Goal: Task Accomplishment & Management: Manage account settings

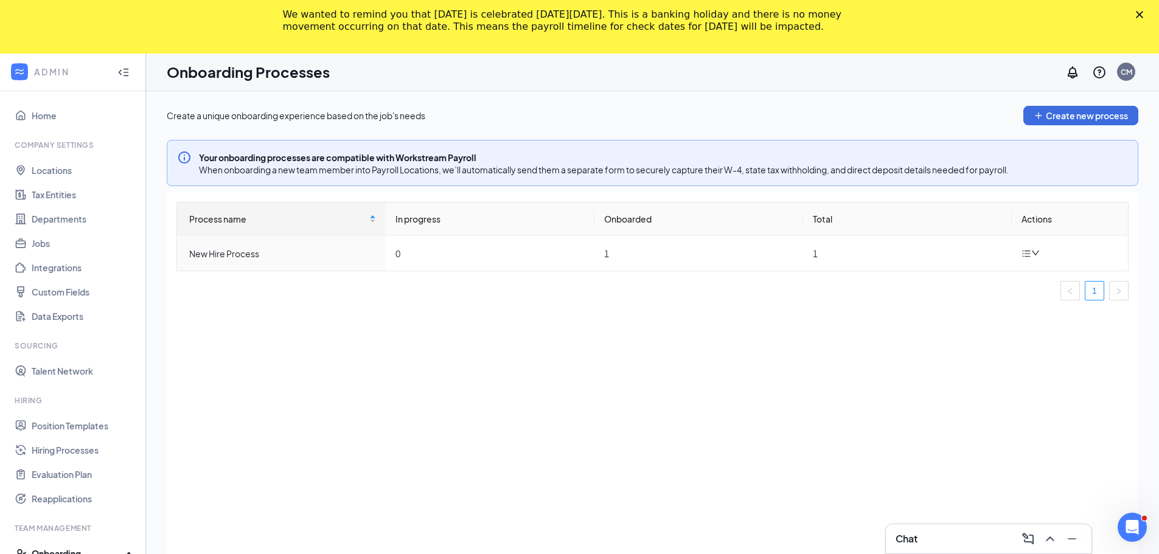
click at [1143, 16] on polygon "Close" at bounding box center [1139, 14] width 7 height 7
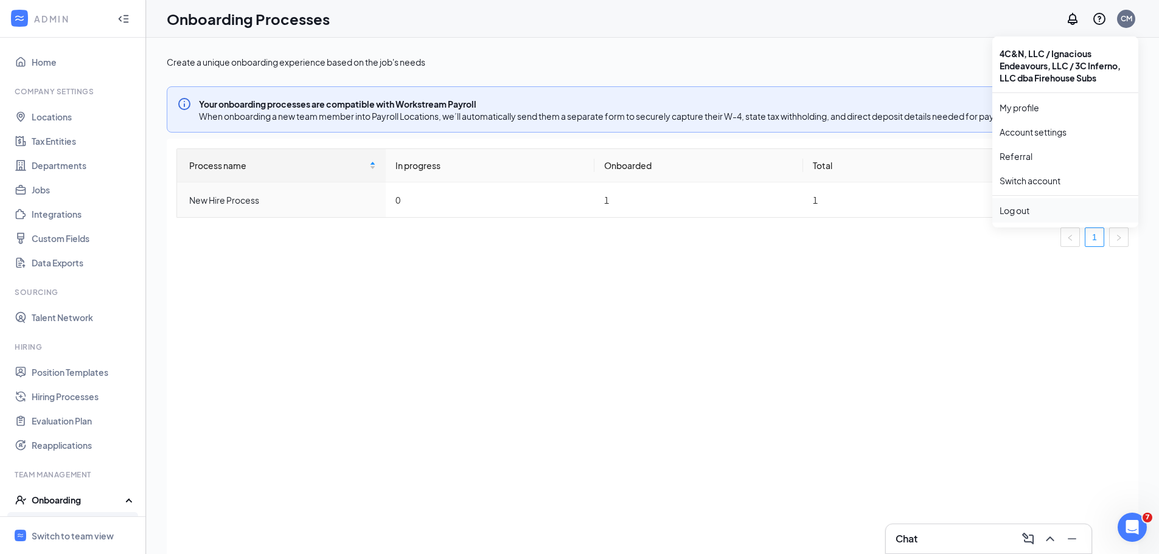
click at [1011, 213] on div "Log out" at bounding box center [1065, 210] width 131 height 12
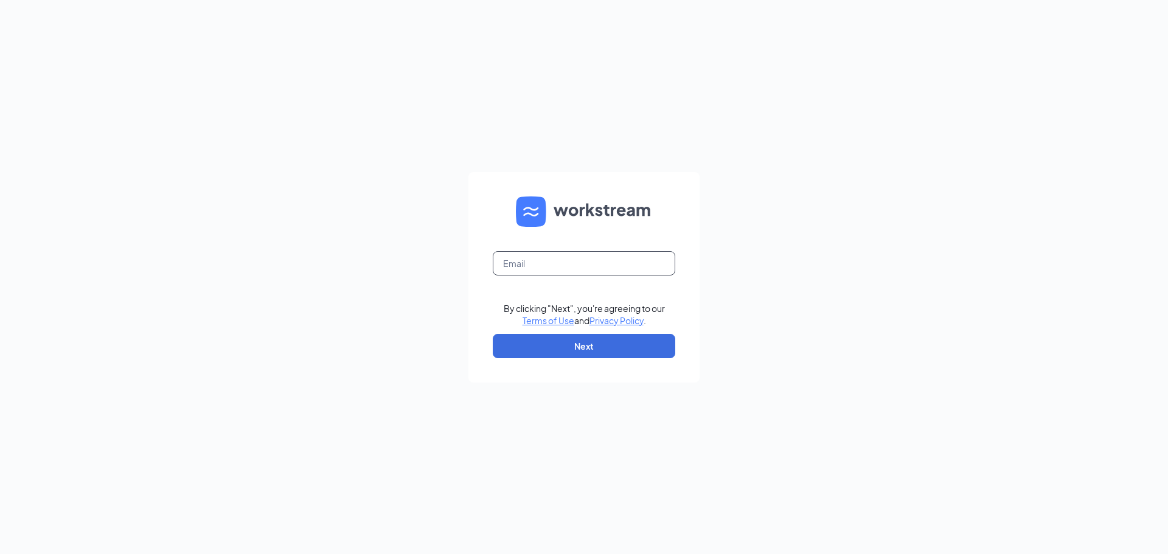
click at [524, 266] on input "text" at bounding box center [584, 263] width 183 height 24
type input "chris.morris@firehousesubs.com"
click at [577, 346] on button "Next" at bounding box center [584, 346] width 183 height 24
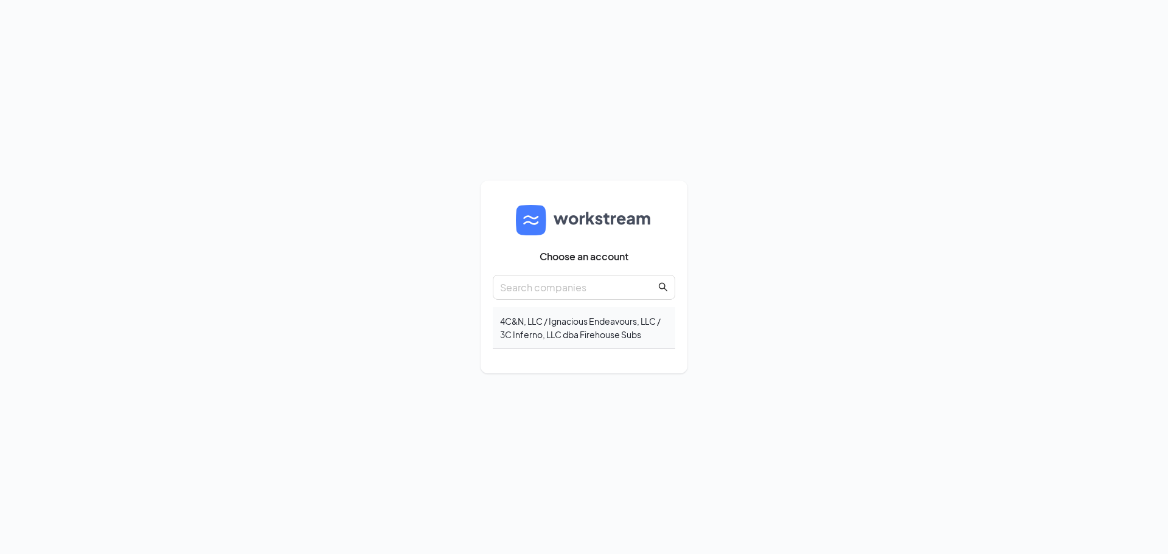
click at [535, 315] on div "4C&N, LLC / Ignacious Endeavours, LLC / 3C Inferno, LLC dba Firehouse Subs" at bounding box center [584, 328] width 183 height 42
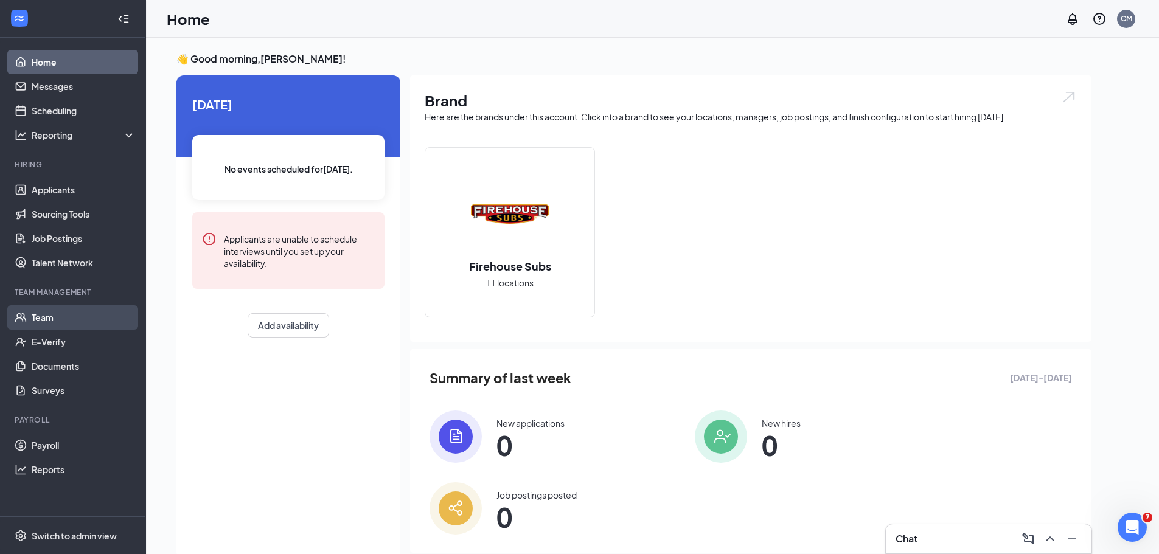
click at [72, 324] on link "Team" at bounding box center [84, 317] width 104 height 24
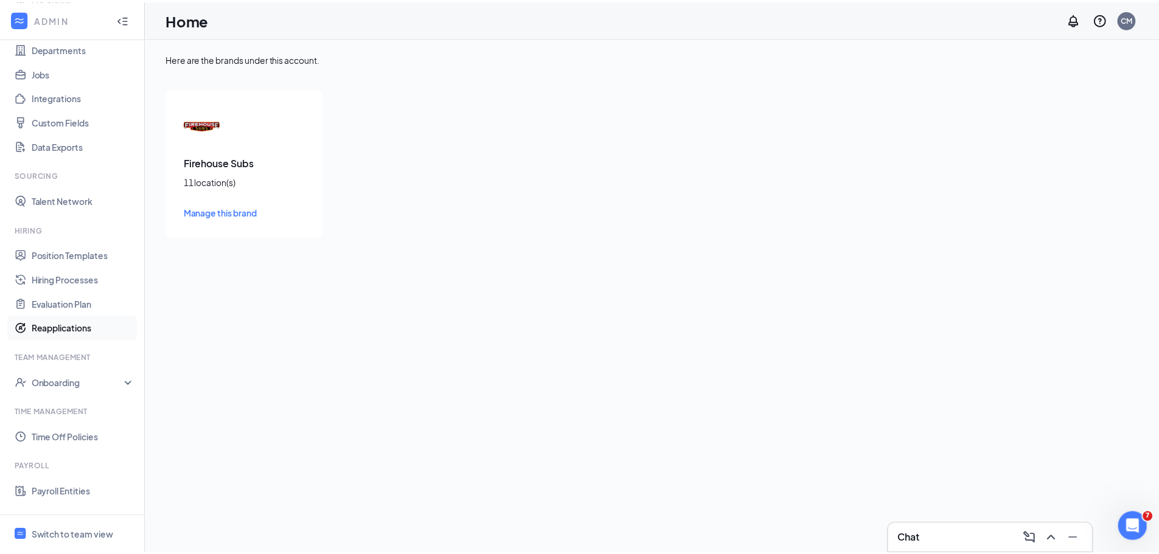
scroll to position [189, 0]
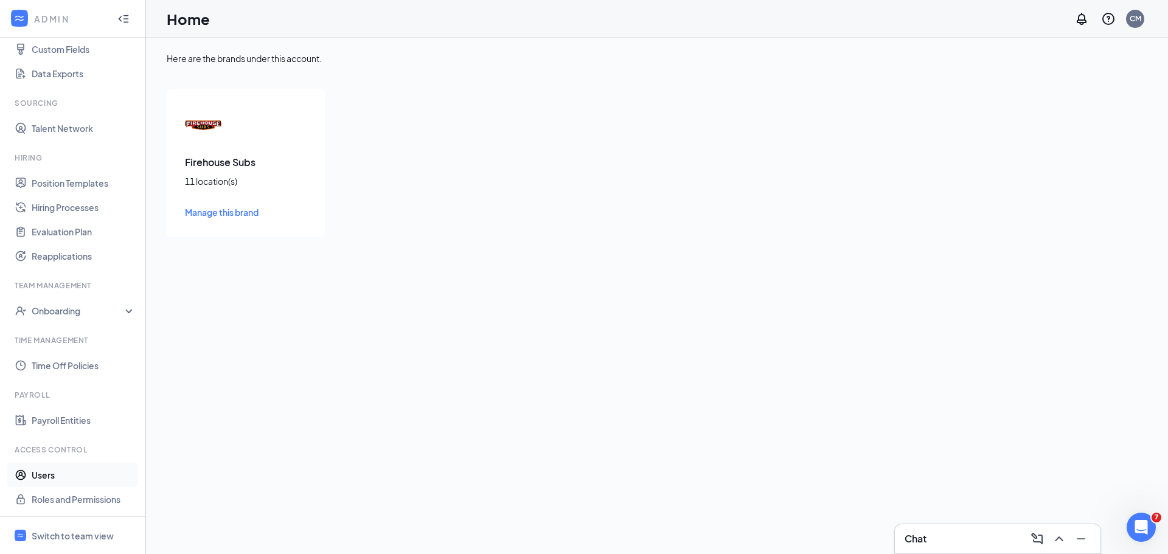
click at [44, 474] on link "Users" at bounding box center [84, 475] width 104 height 24
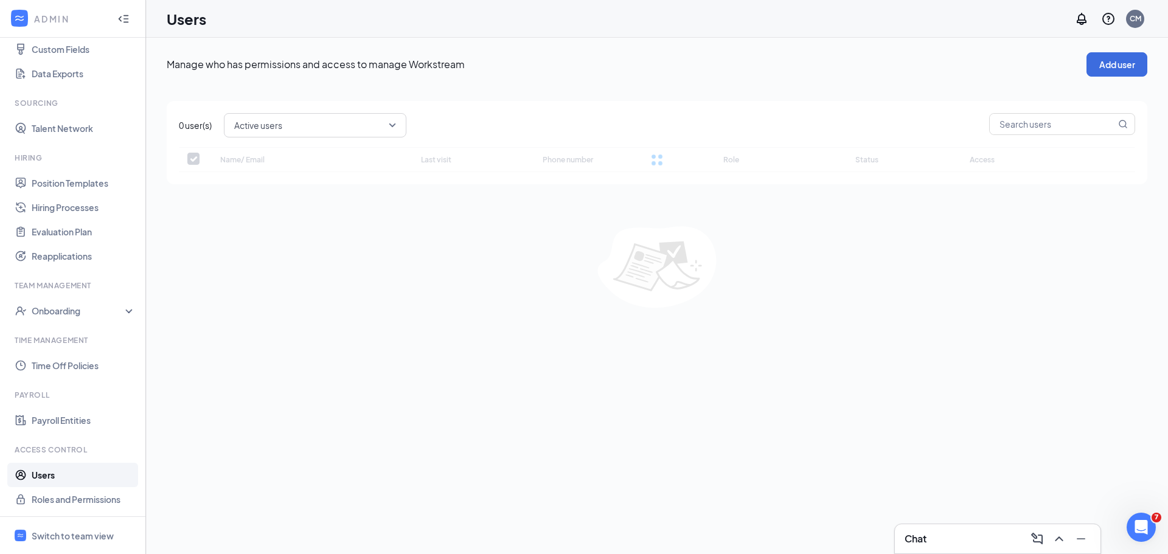
checkbox input "false"
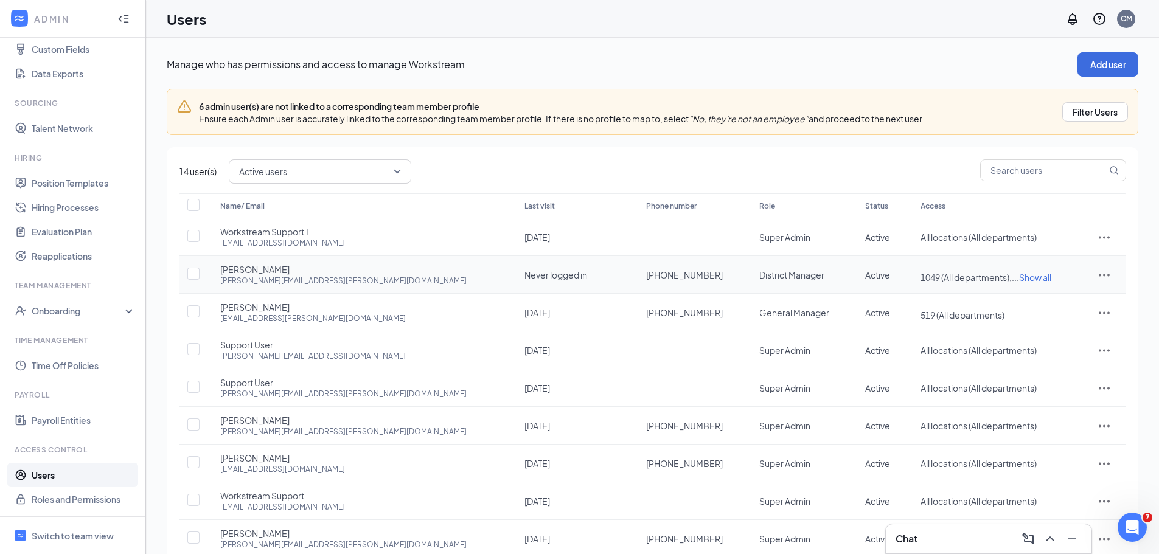
click at [1019, 278] on span "Show all" at bounding box center [1035, 277] width 32 height 11
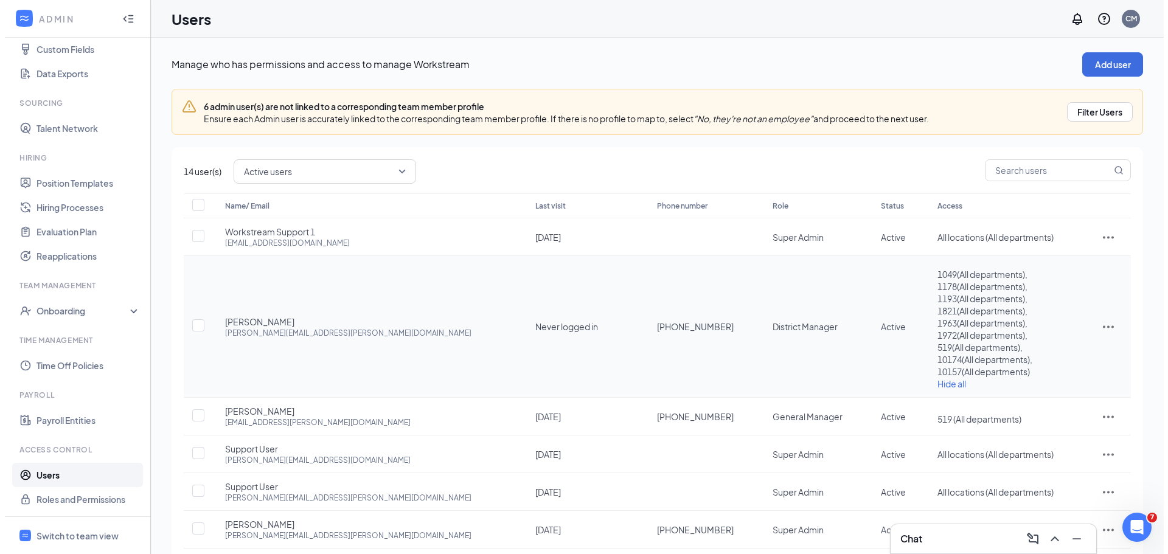
scroll to position [58, 0]
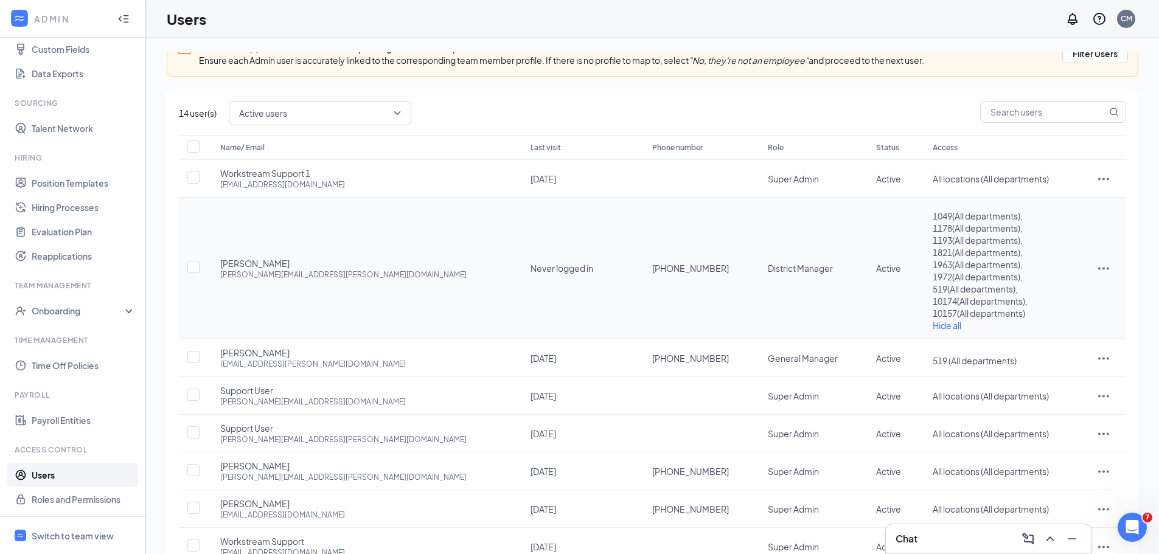
click at [1096, 266] on icon "ActionsIcon" at bounding box center [1103, 268] width 15 height 15
click at [1040, 294] on span "Edit user" at bounding box center [1036, 294] width 35 height 11
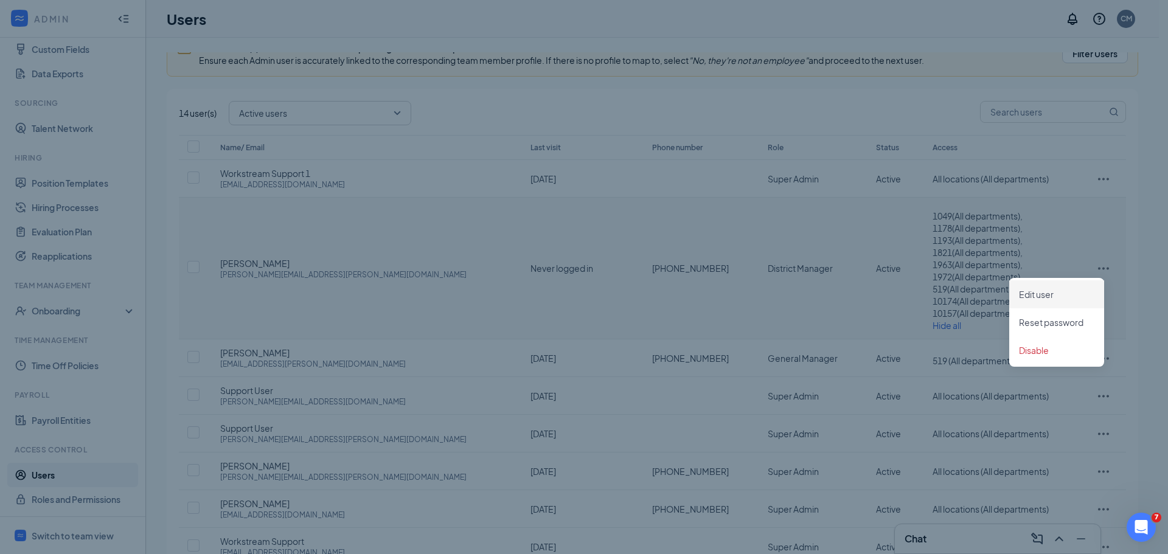
type input "(480) 274-2243"
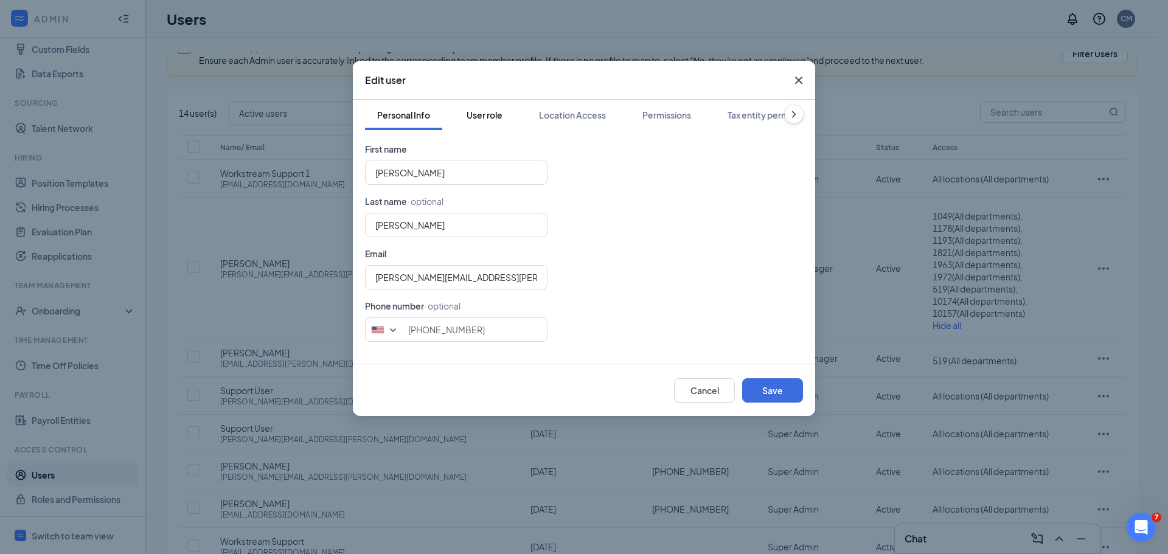
click at [496, 109] on div "User role" at bounding box center [485, 115] width 36 height 12
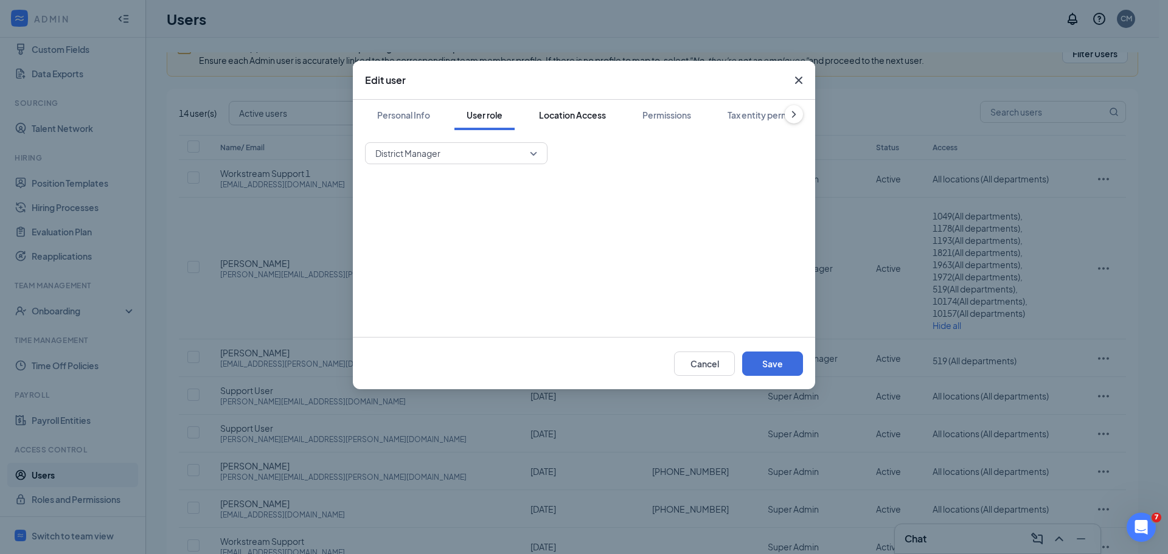
click at [564, 117] on div "Location Access" at bounding box center [572, 115] width 67 height 12
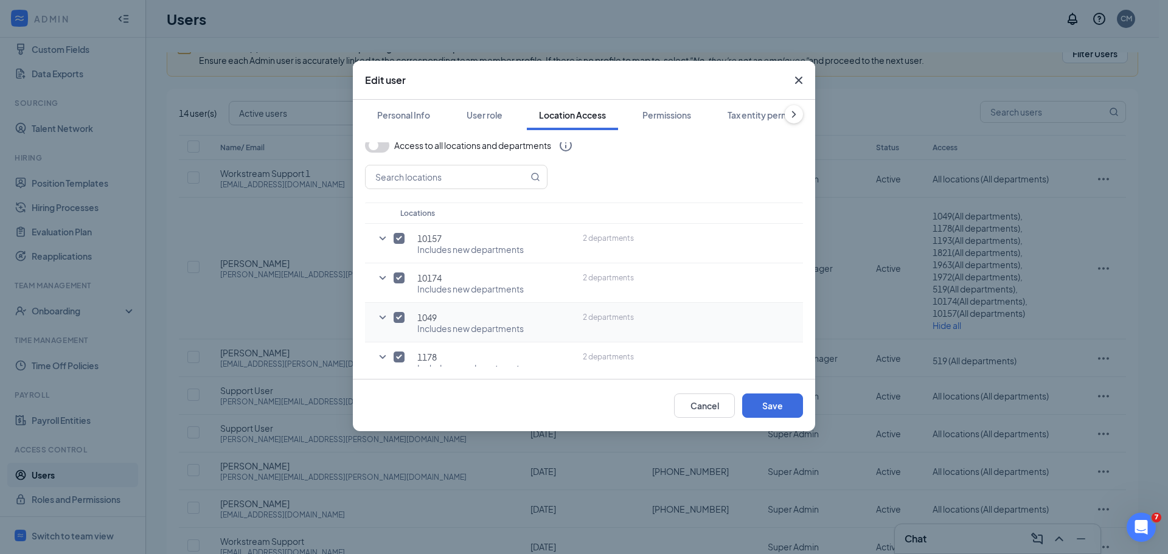
scroll to position [0, 0]
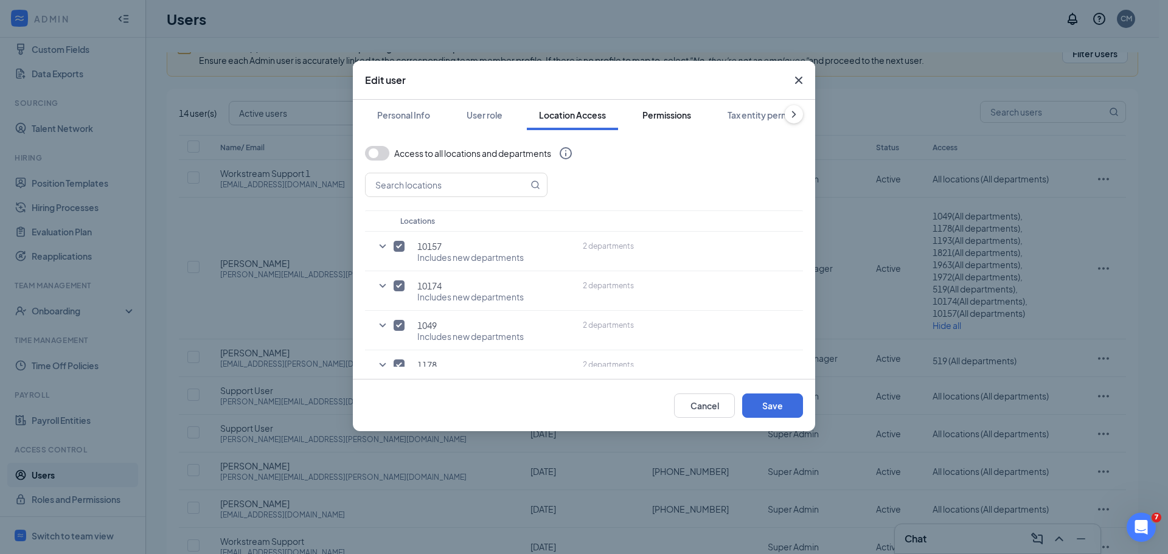
click at [684, 118] on div "Permissions" at bounding box center [666, 115] width 49 height 12
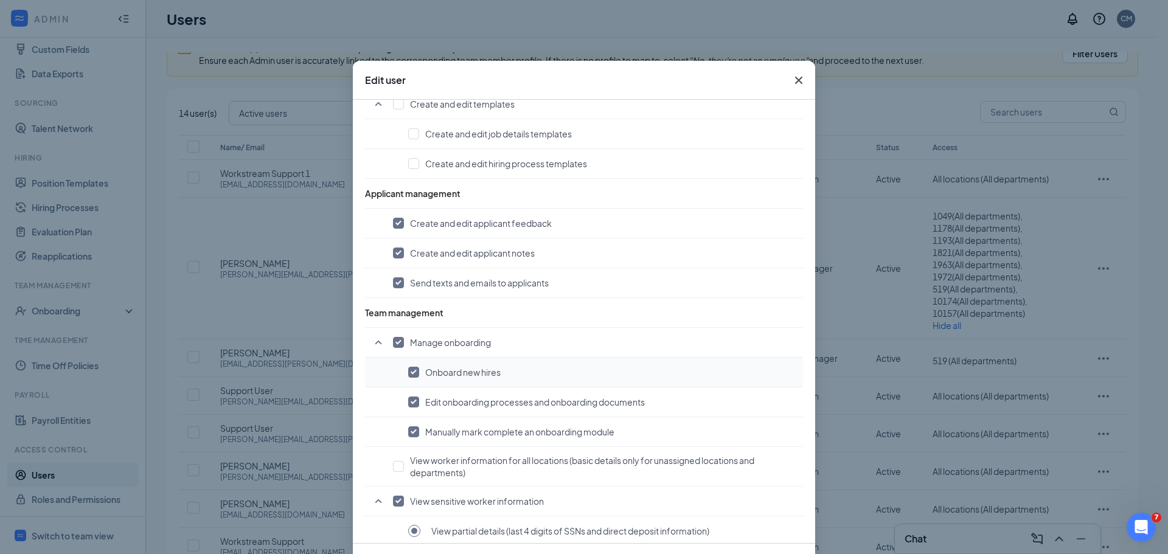
scroll to position [811, 0]
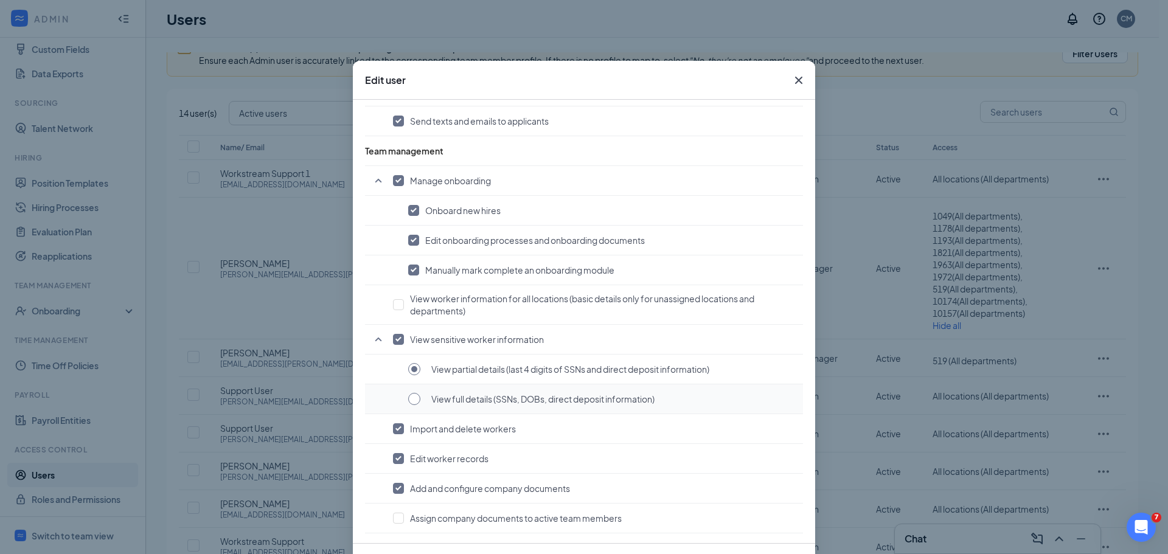
click at [409, 398] on input "radio" at bounding box center [414, 399] width 12 height 12
radio input "true"
radio input "false"
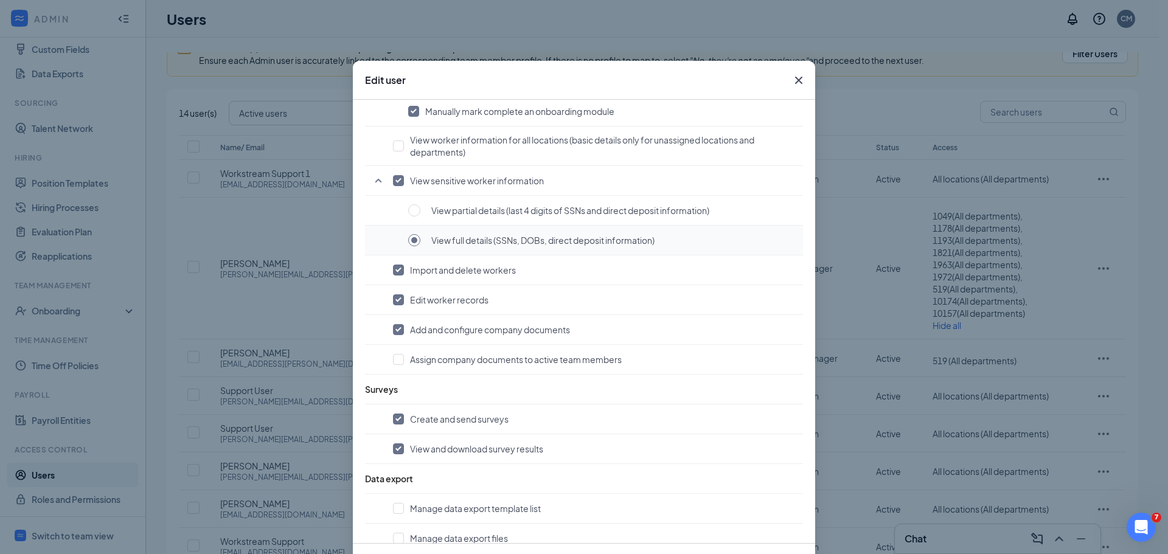
scroll to position [973, 0]
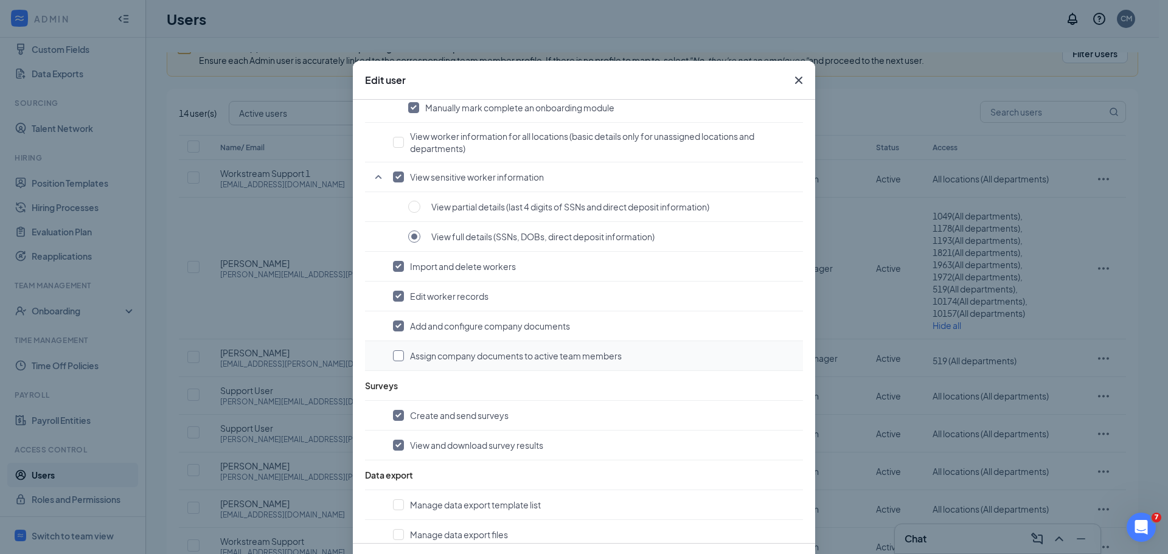
click at [396, 357] on input "checkbox" at bounding box center [398, 355] width 11 height 11
checkbox input "true"
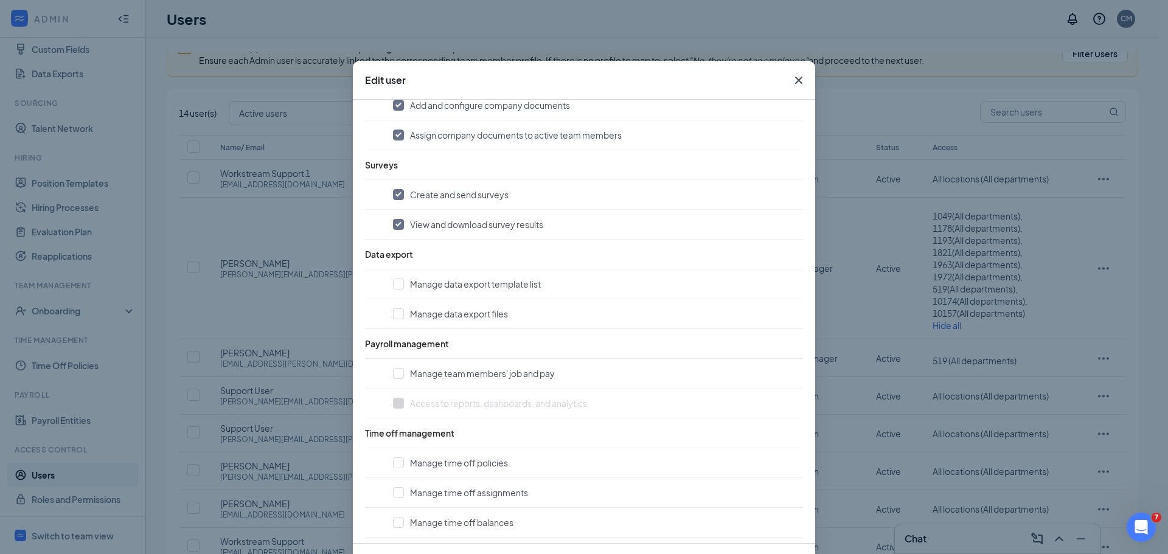
scroll to position [1201, 0]
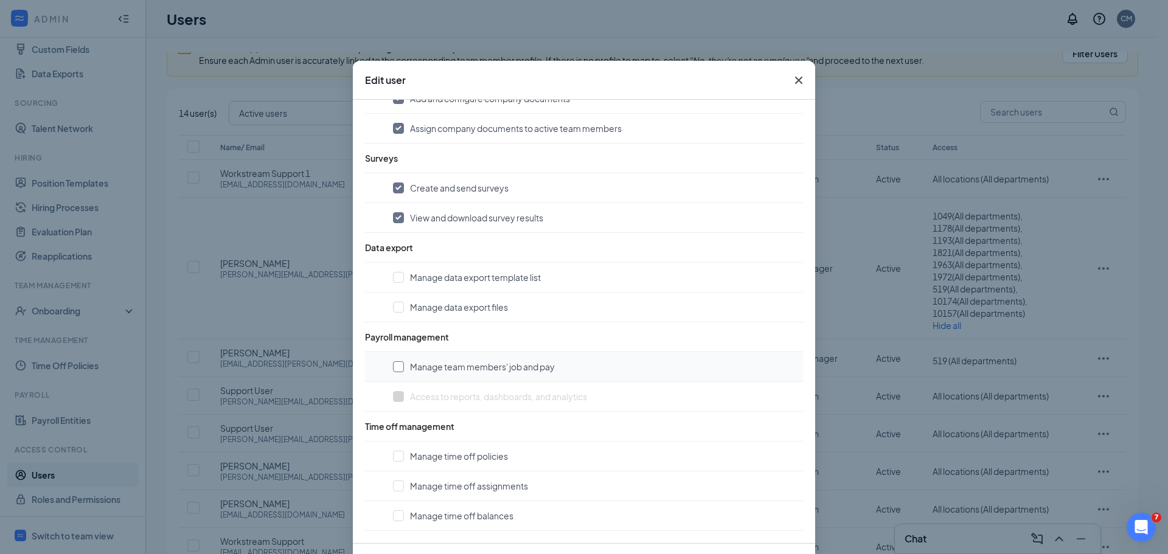
click at [396, 370] on input "checkbox" at bounding box center [398, 366] width 11 height 11
checkbox input "true"
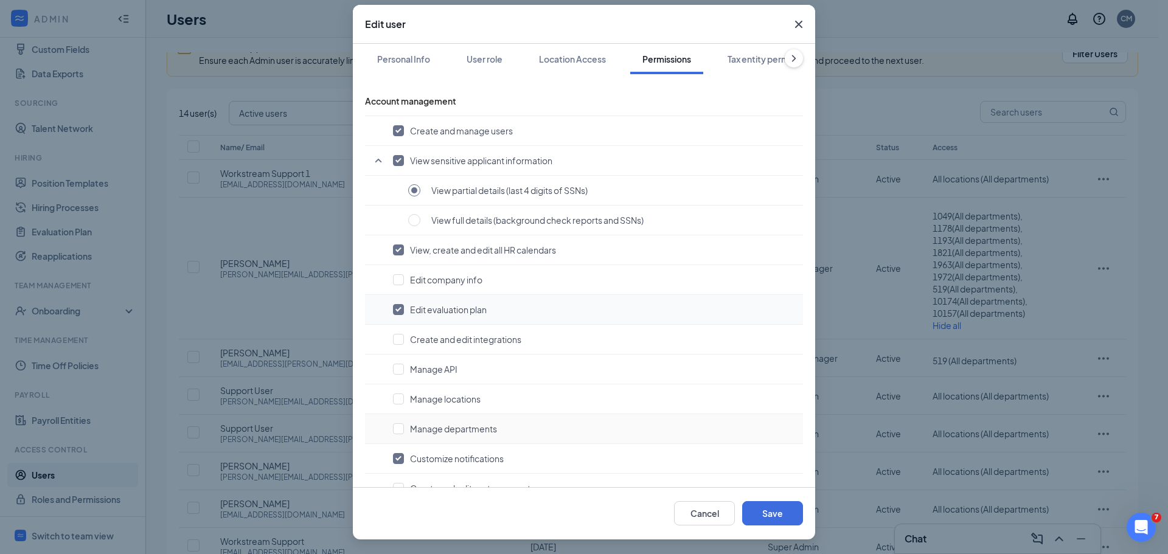
scroll to position [0, 0]
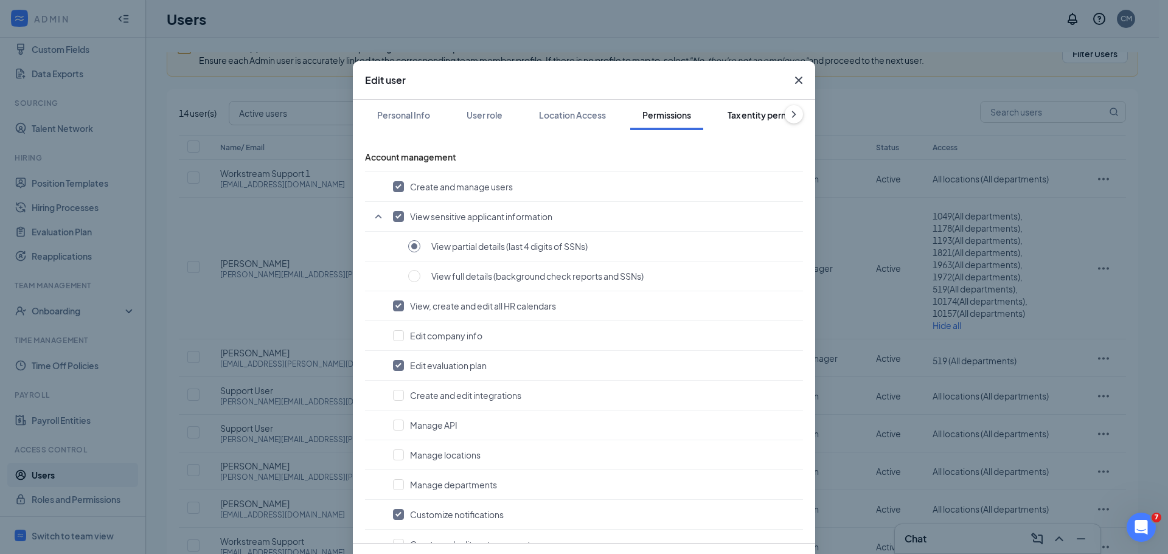
click at [762, 114] on div "Tax entity permissions" at bounding box center [772, 115] width 88 height 12
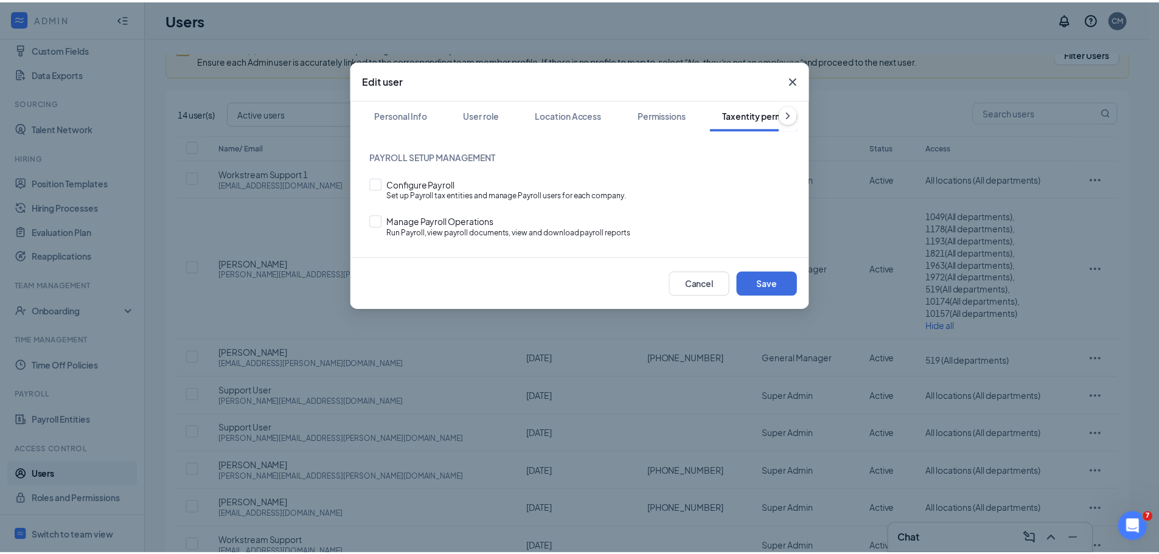
scroll to position [0, 56]
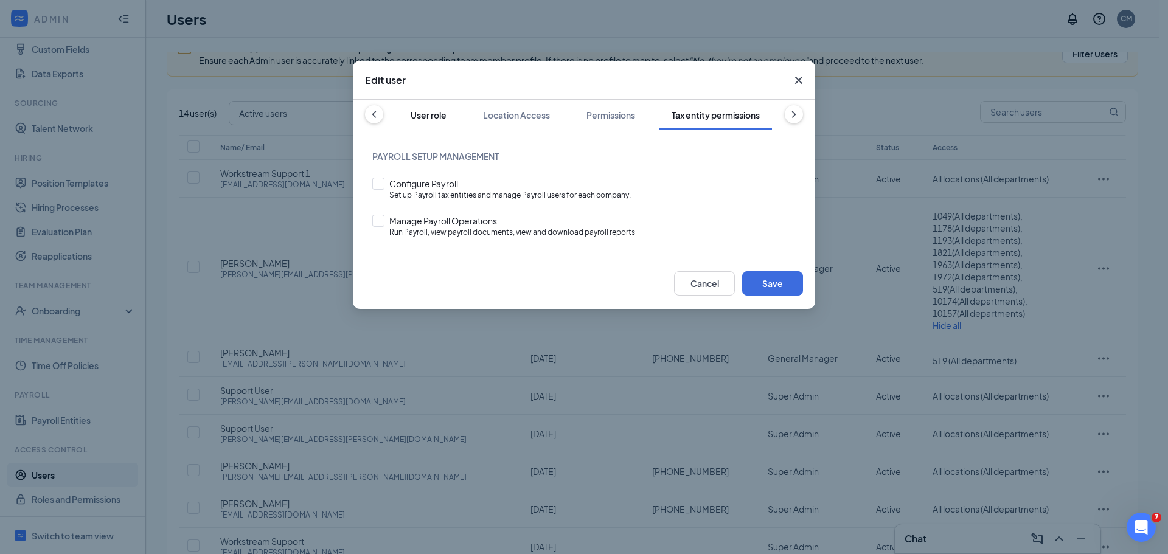
click at [433, 117] on div "User role" at bounding box center [429, 115] width 36 height 12
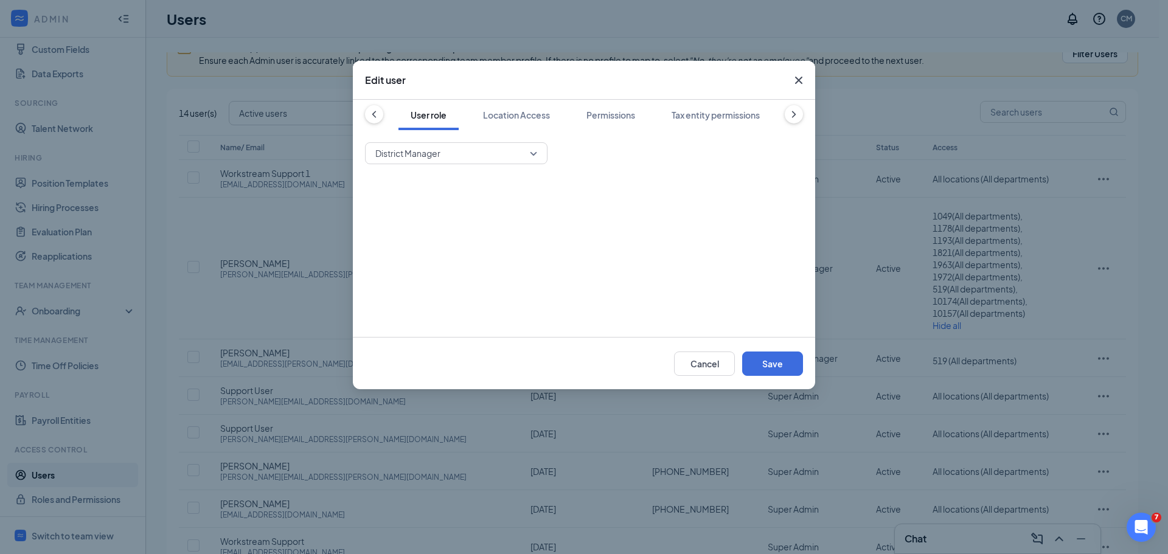
click at [505, 156] on span "District Manager" at bounding box center [450, 153] width 151 height 18
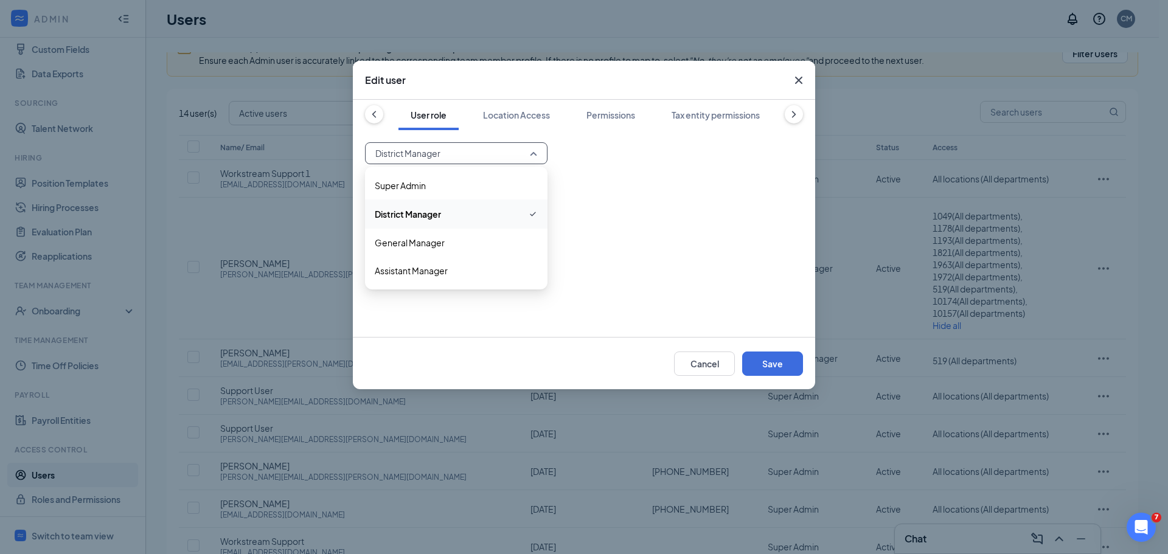
click at [505, 156] on span "District Manager" at bounding box center [450, 153] width 151 height 18
click at [771, 366] on button "Save" at bounding box center [772, 364] width 61 height 24
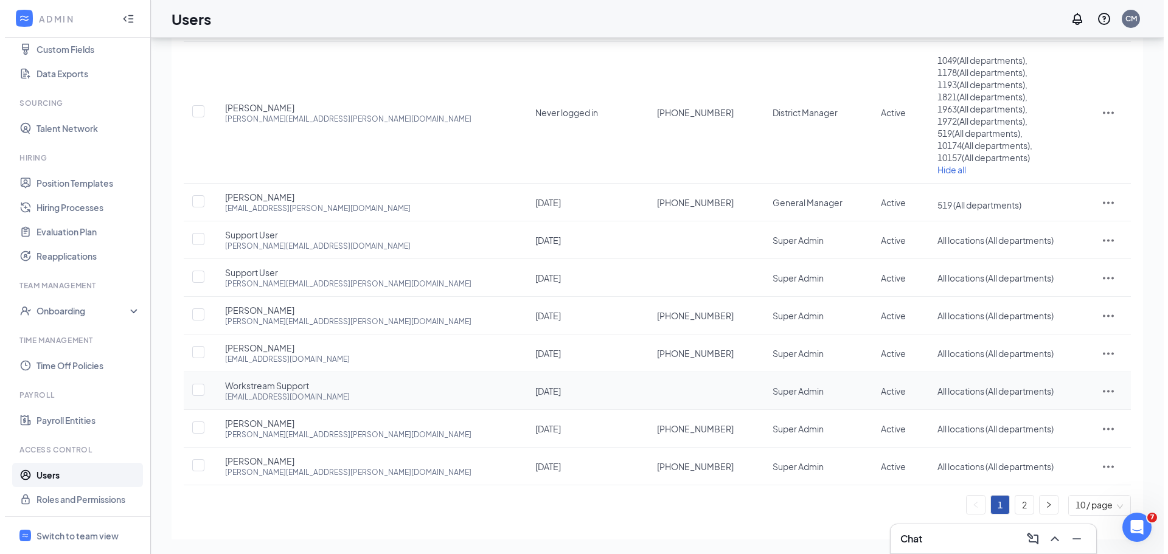
scroll to position [0, 0]
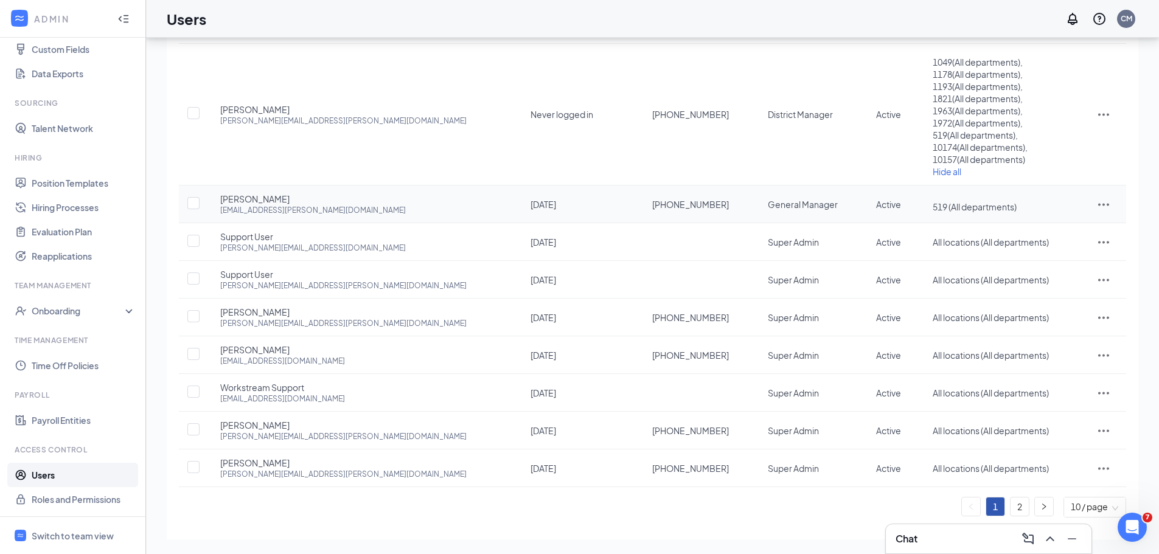
click at [1096, 203] on icon "ActionsIcon" at bounding box center [1103, 204] width 15 height 15
click at [1038, 230] on span "Edit user" at bounding box center [1036, 229] width 35 height 11
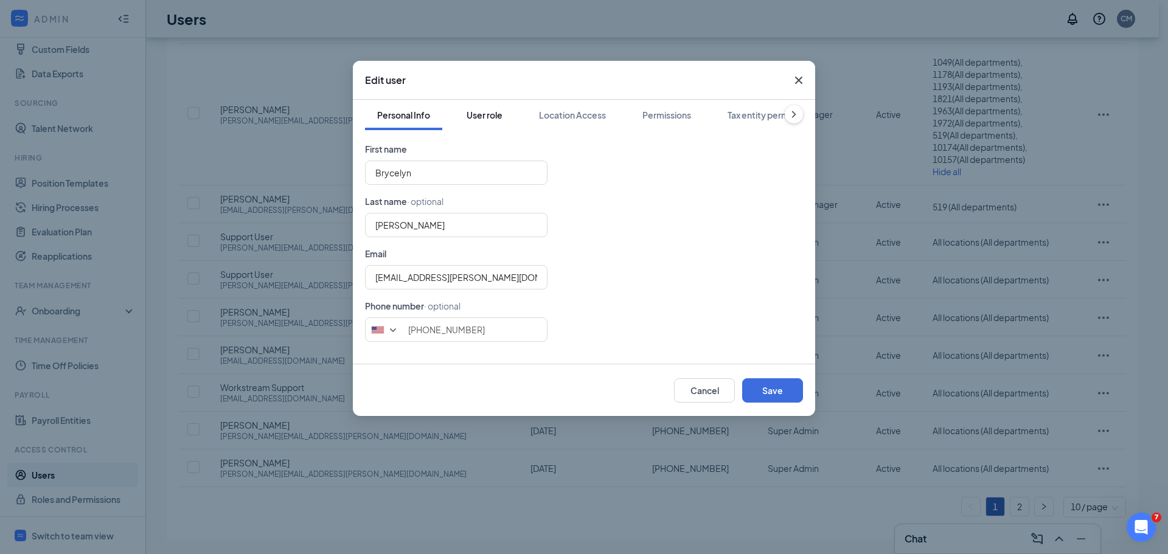
click at [490, 119] on div "User role" at bounding box center [485, 115] width 36 height 12
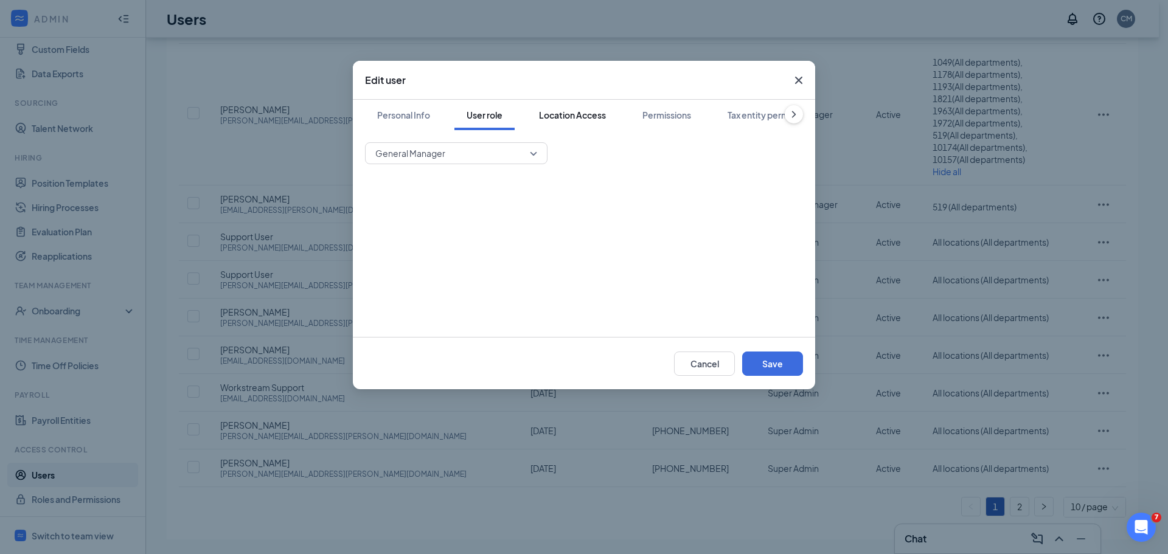
click at [579, 119] on div "Location Access" at bounding box center [572, 115] width 67 height 12
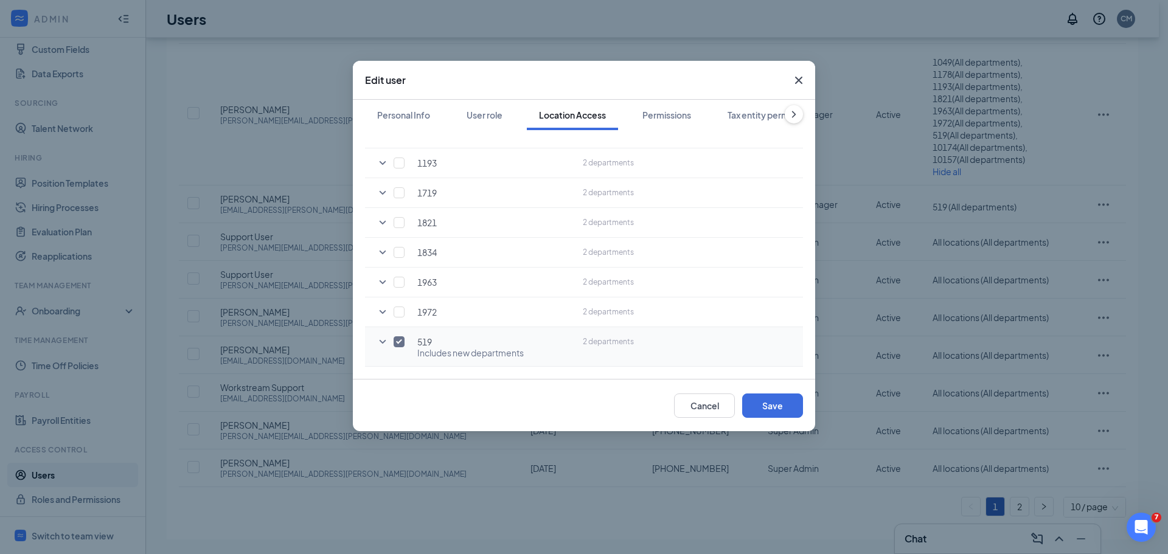
scroll to position [40, 0]
click at [398, 200] on td "10157" at bounding box center [485, 207] width 183 height 30
click at [398, 295] on input "checkbox" at bounding box center [399, 295] width 11 height 11
checkbox input "true"
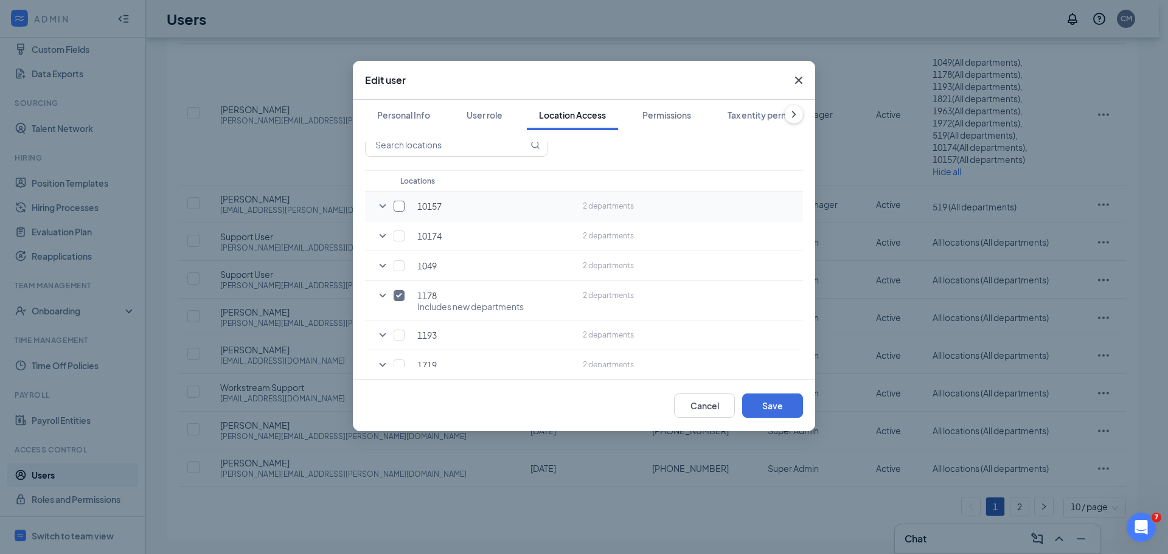
click at [397, 203] on input "checkbox" at bounding box center [399, 206] width 11 height 11
checkbox input "true"
click at [382, 203] on icon "SmallChevronDown" at bounding box center [382, 206] width 15 height 15
click at [381, 207] on icon "SmallChevronUp" at bounding box center [382, 206] width 15 height 15
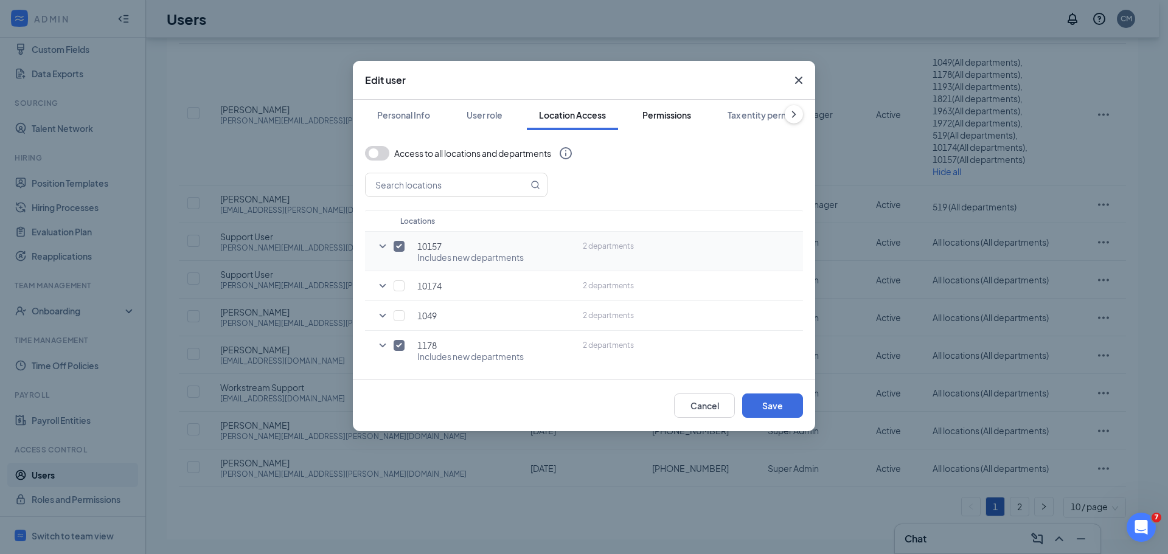
click at [680, 117] on div "Permissions" at bounding box center [666, 115] width 49 height 12
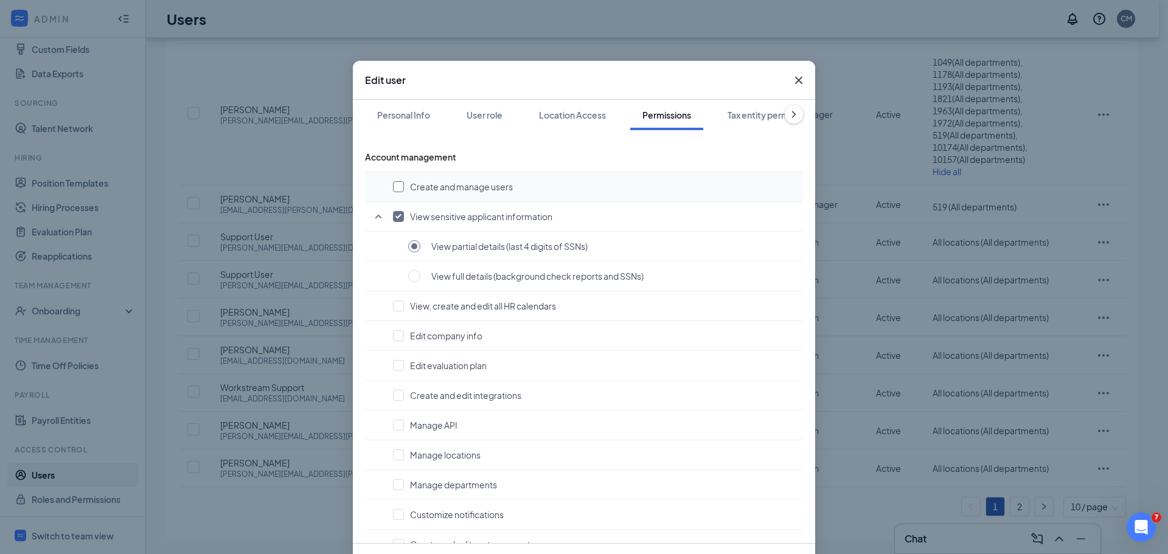
click at [393, 187] on input "checkbox" at bounding box center [398, 186] width 11 height 11
checkbox input "true"
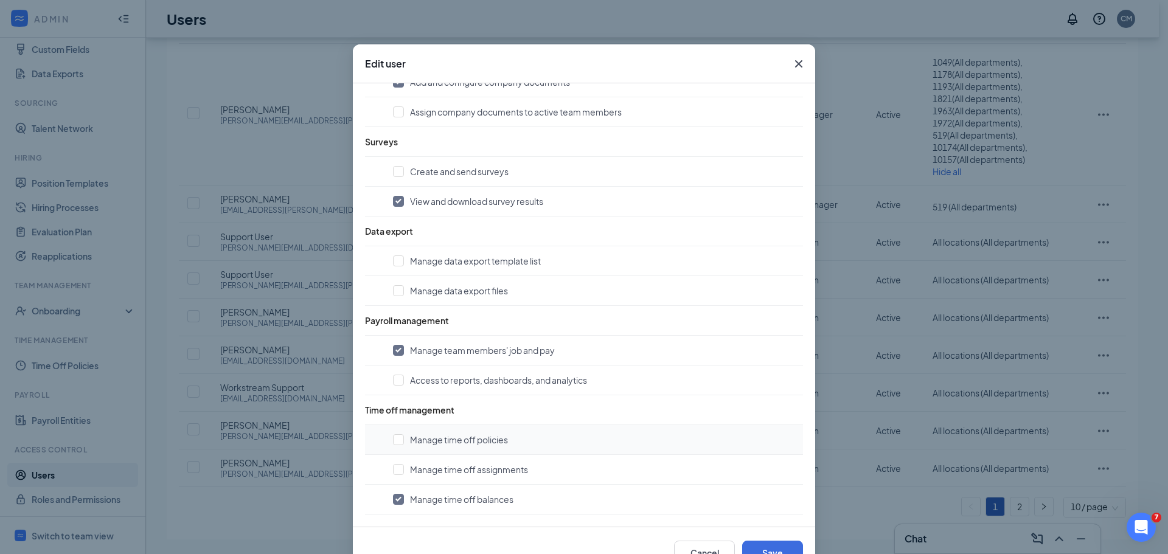
scroll to position [56, 0]
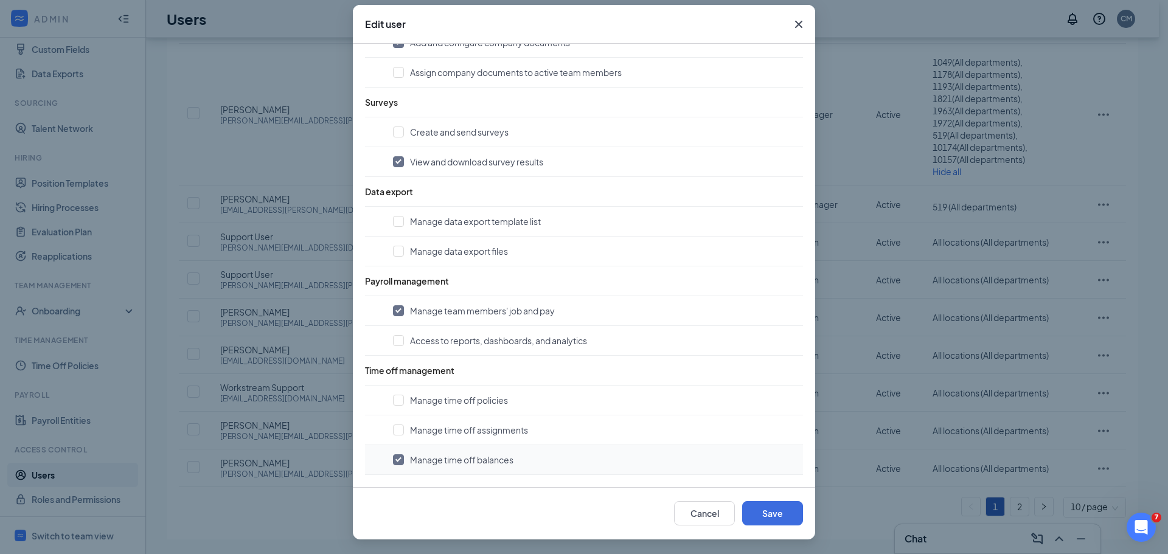
click at [395, 460] on input "checkbox" at bounding box center [398, 459] width 11 height 11
checkbox input "false"
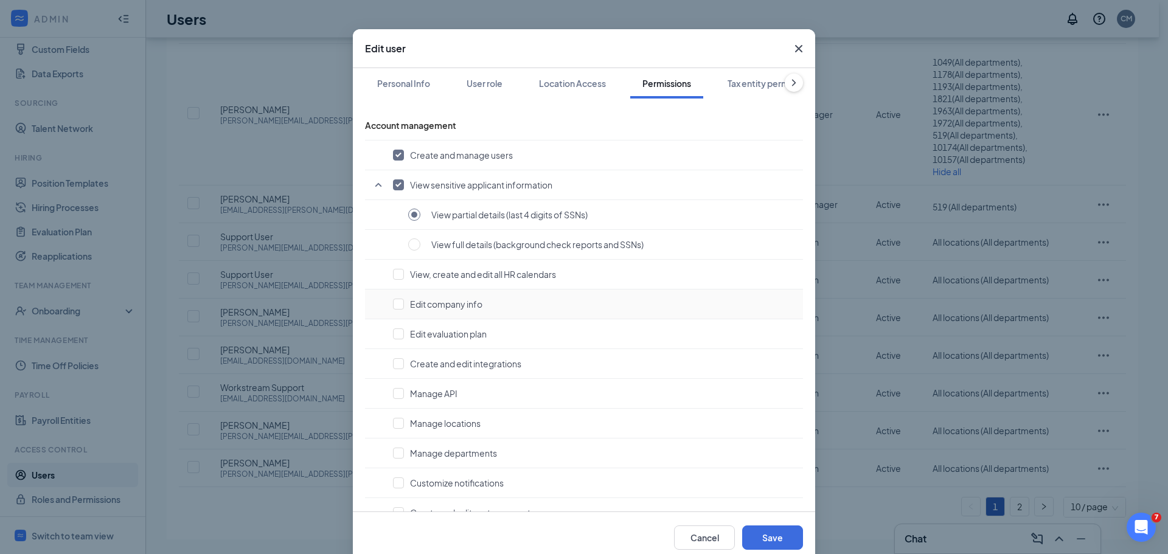
scroll to position [0, 0]
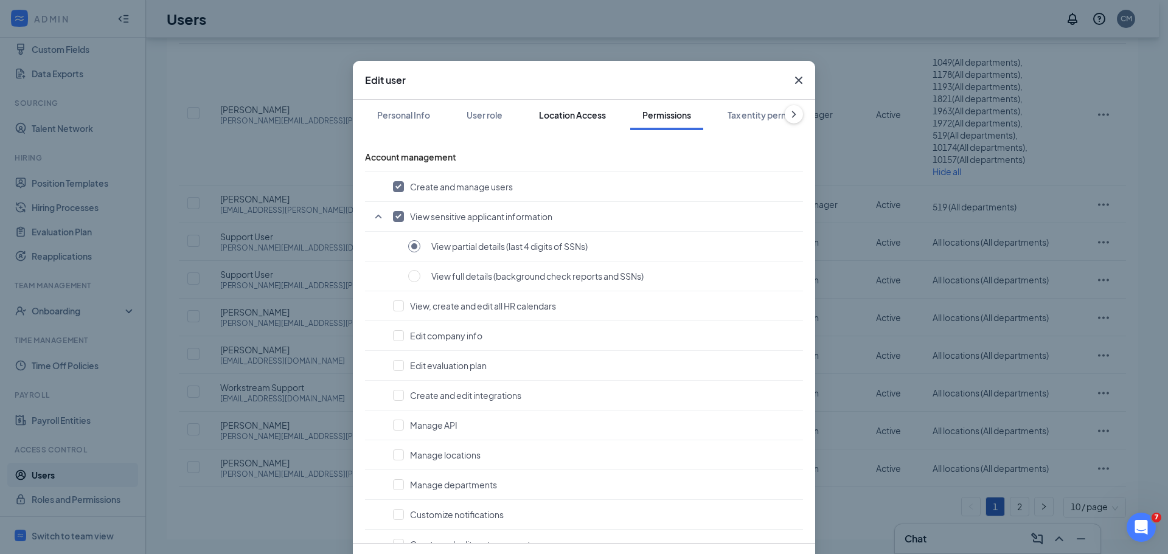
click at [577, 110] on div "Location Access" at bounding box center [572, 115] width 67 height 12
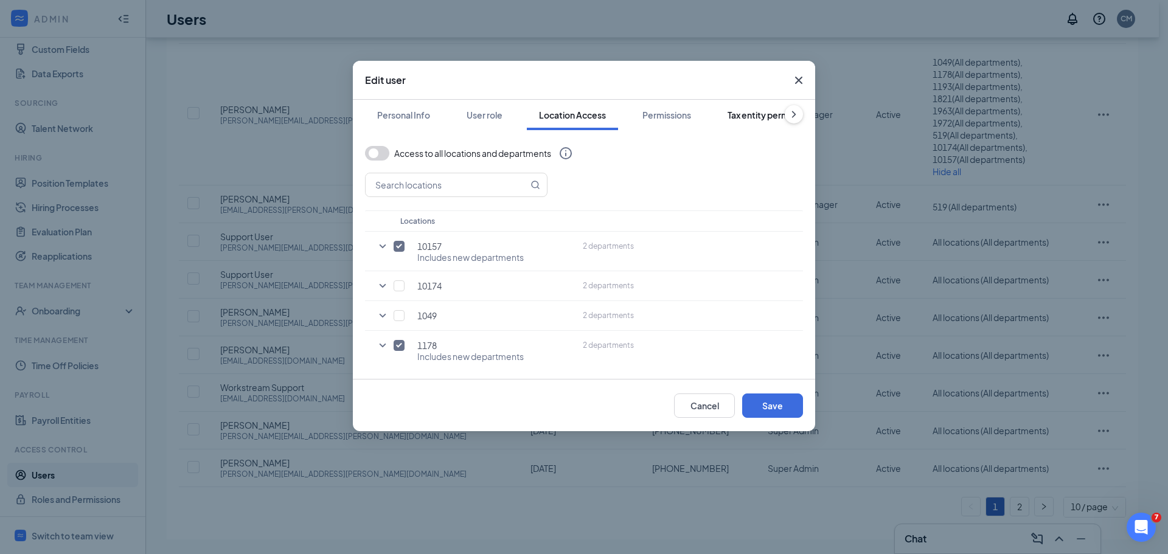
click at [729, 114] on button "Tax entity permissions" at bounding box center [771, 115] width 113 height 30
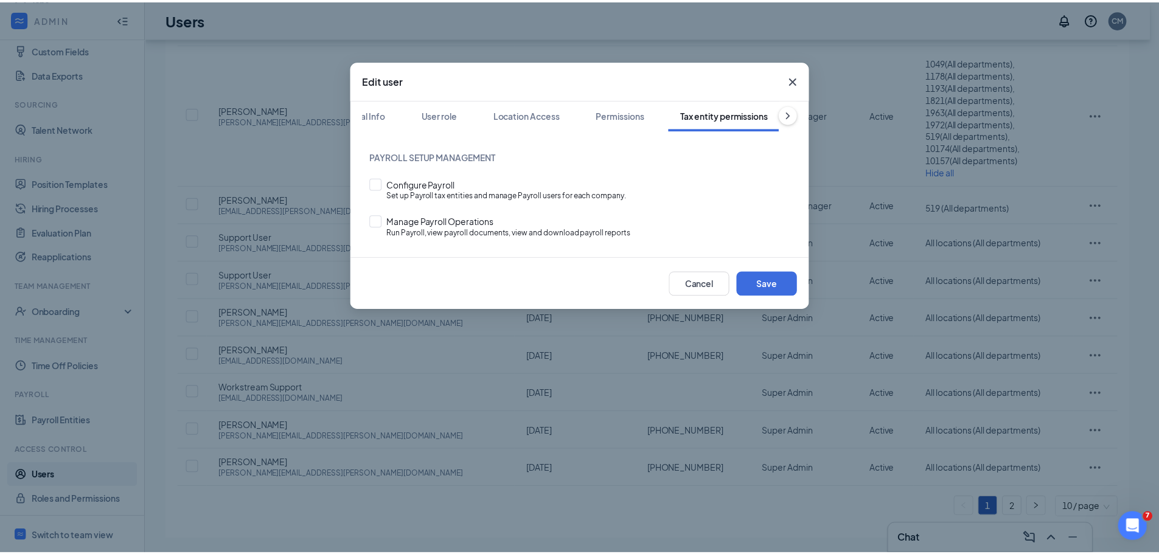
scroll to position [0, 47]
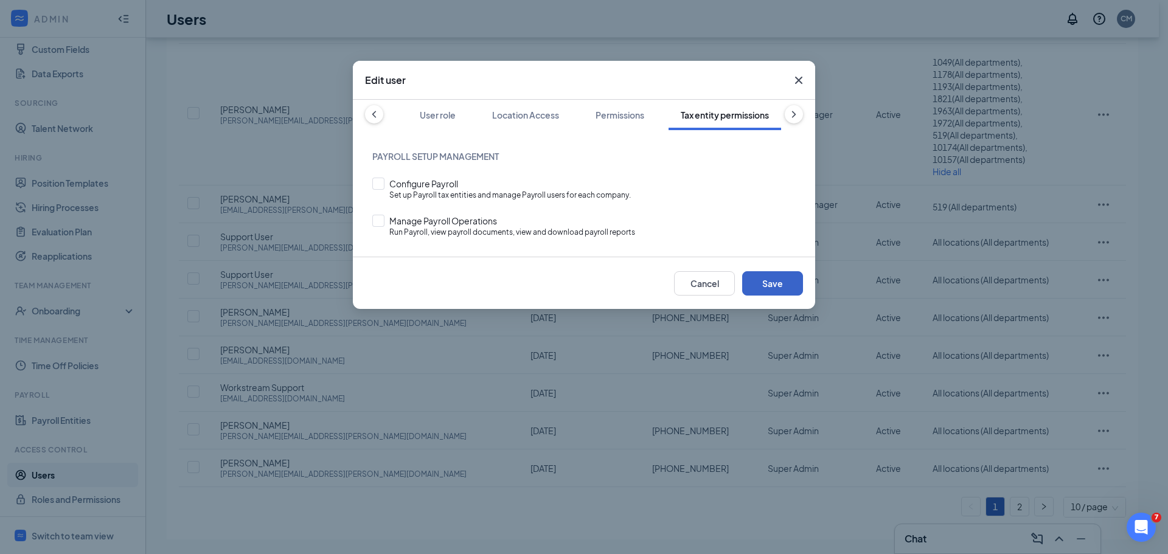
click at [776, 272] on button "Save" at bounding box center [772, 283] width 61 height 24
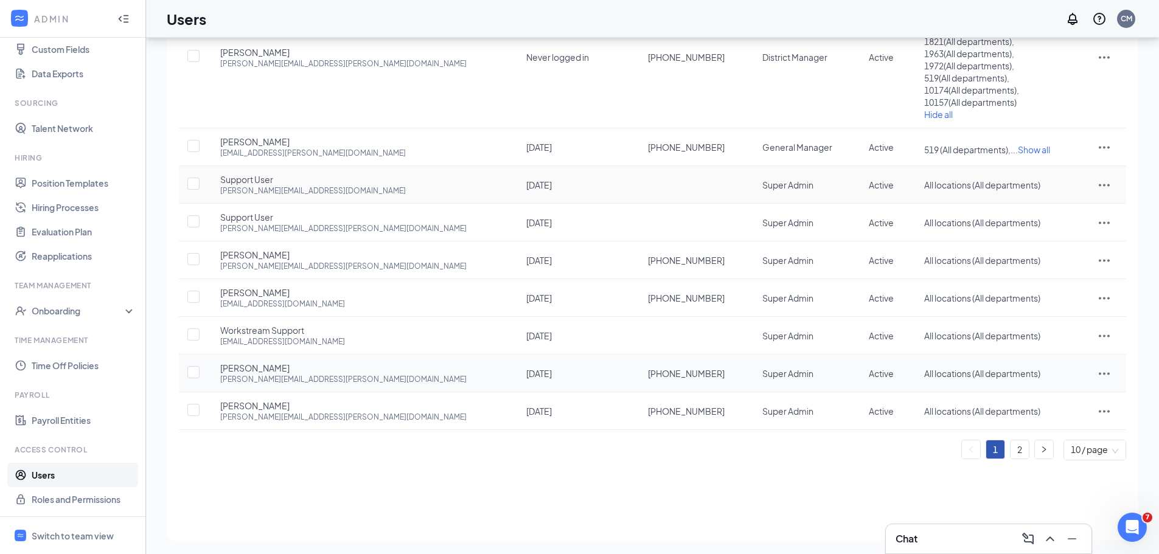
scroll to position [212, 0]
click at [1011, 448] on link "2" at bounding box center [1020, 448] width 18 height 18
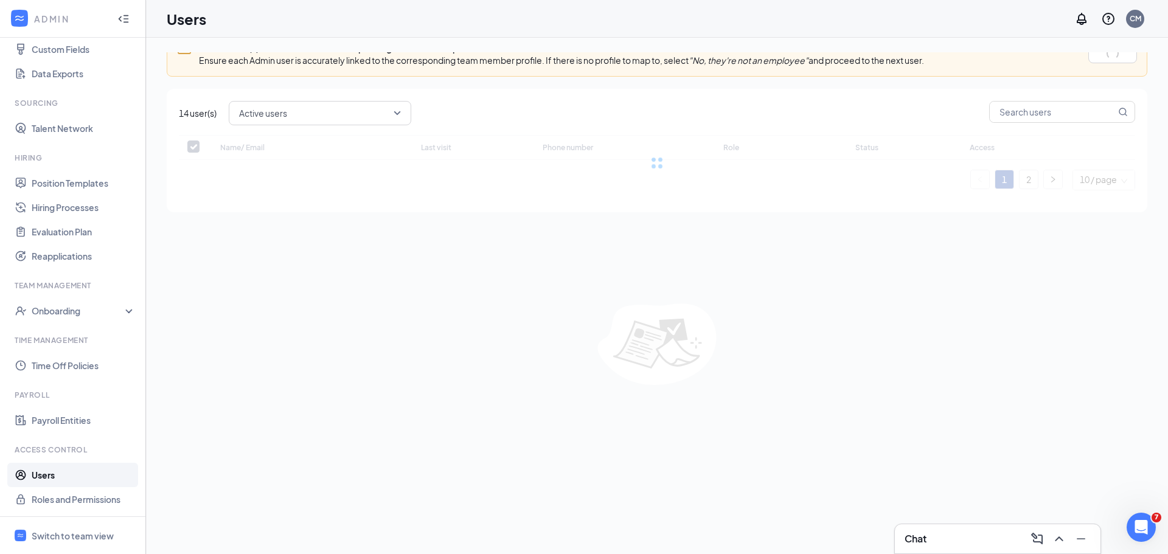
checkbox input "false"
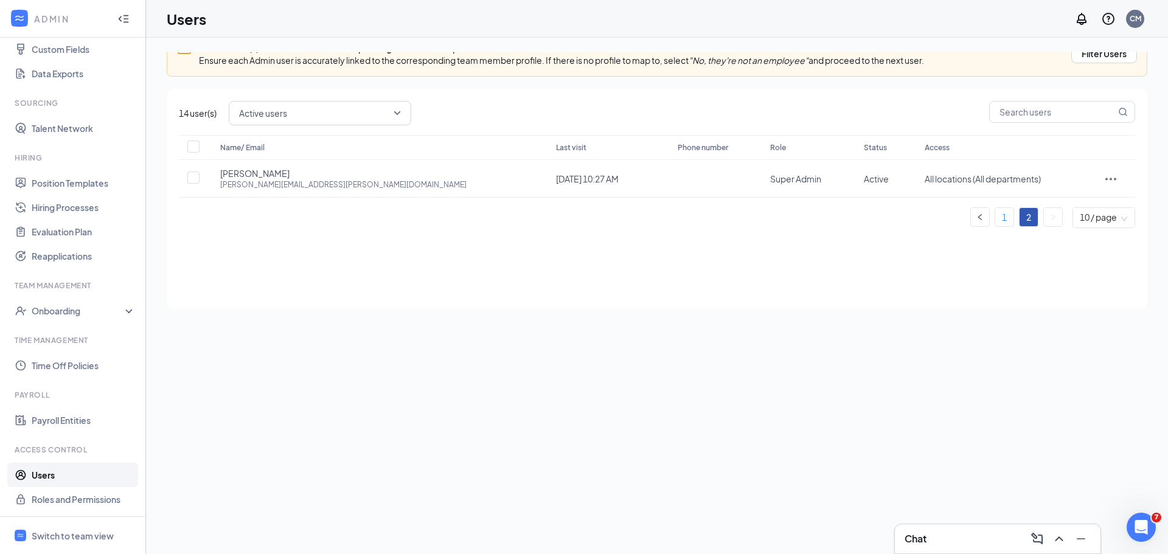
click at [995, 210] on link "1" at bounding box center [1004, 217] width 18 height 18
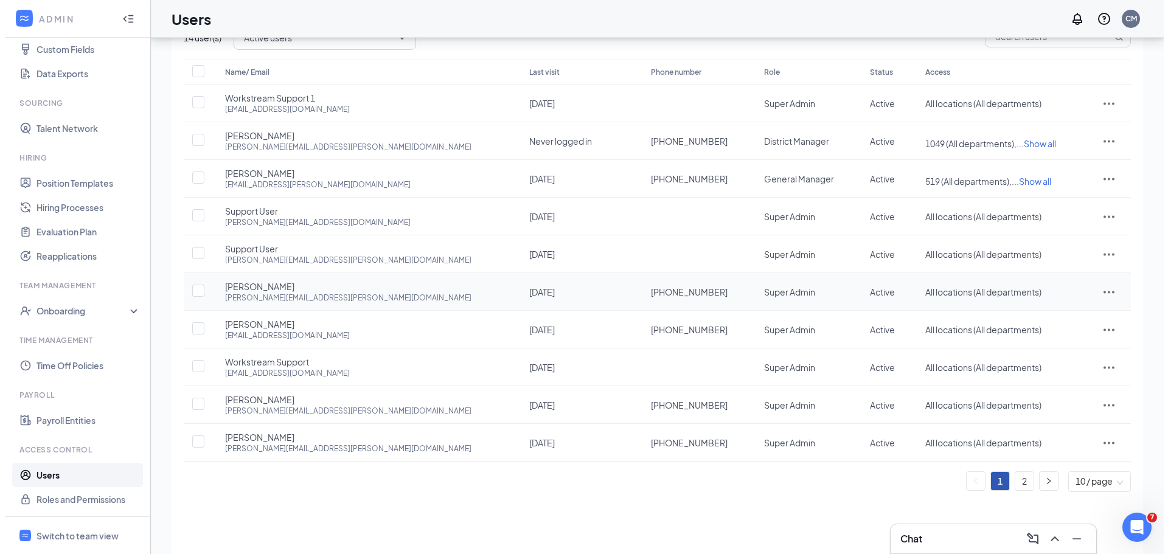
scroll to position [108, 0]
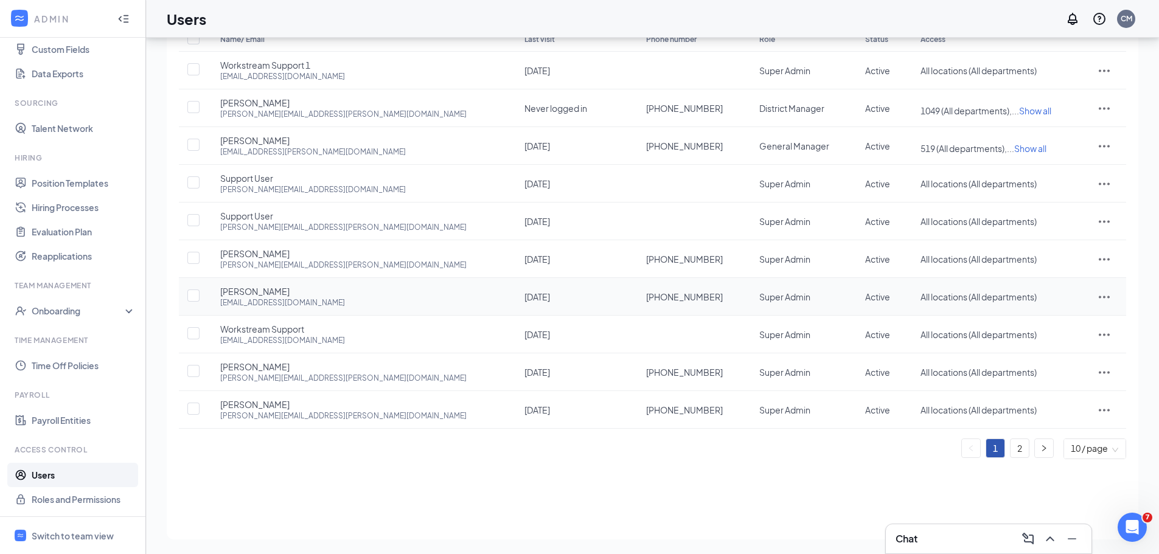
click at [1097, 298] on icon "ActionsIcon" at bounding box center [1104, 297] width 15 height 15
click at [1046, 322] on span "Edit user" at bounding box center [1036, 322] width 35 height 11
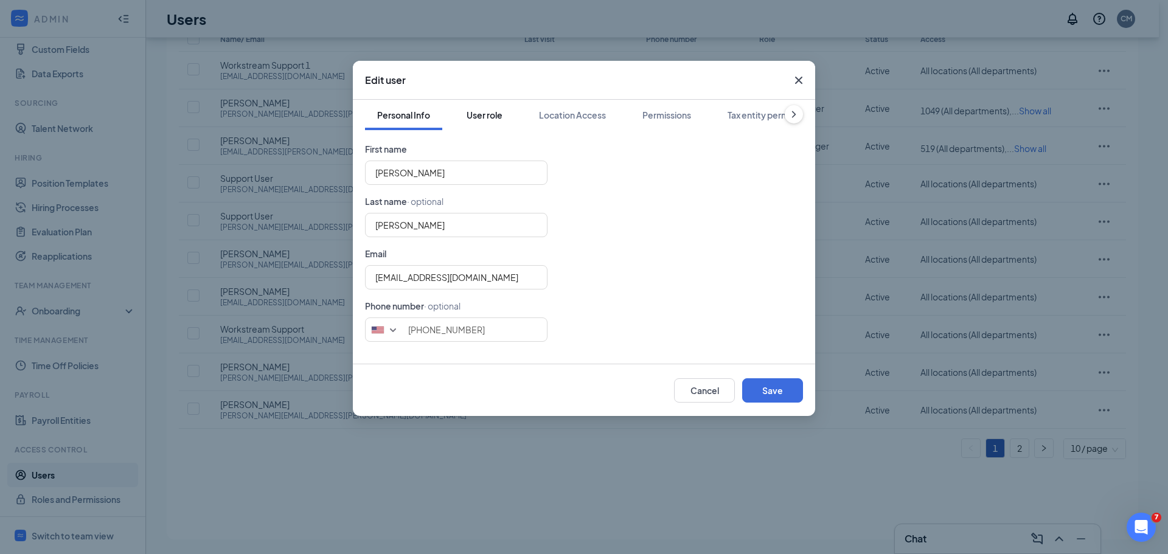
click at [496, 118] on div "User role" at bounding box center [485, 115] width 36 height 12
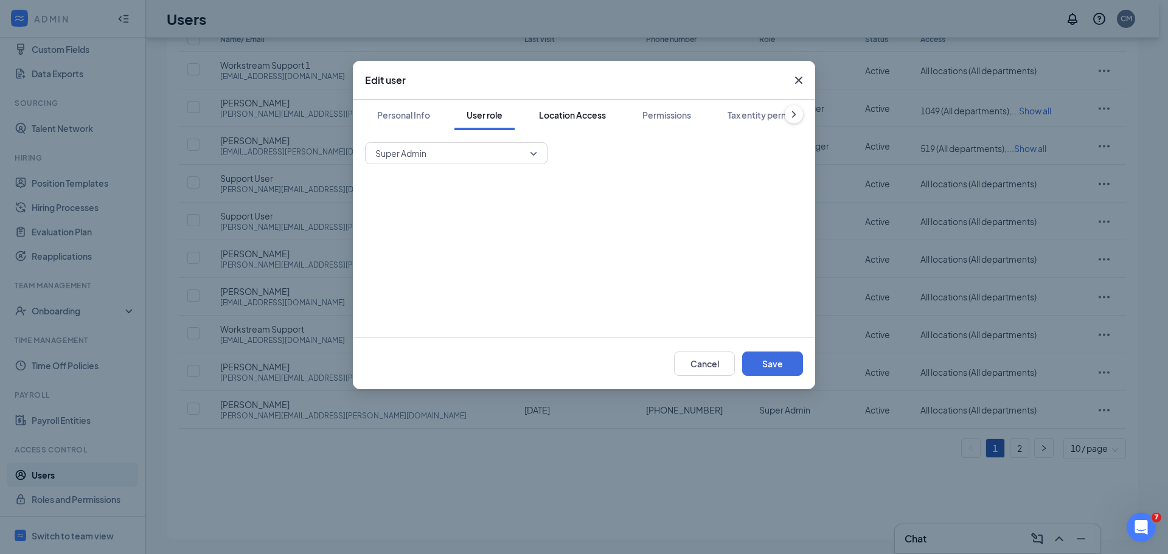
click at [566, 118] on div "Location Access" at bounding box center [572, 115] width 67 height 12
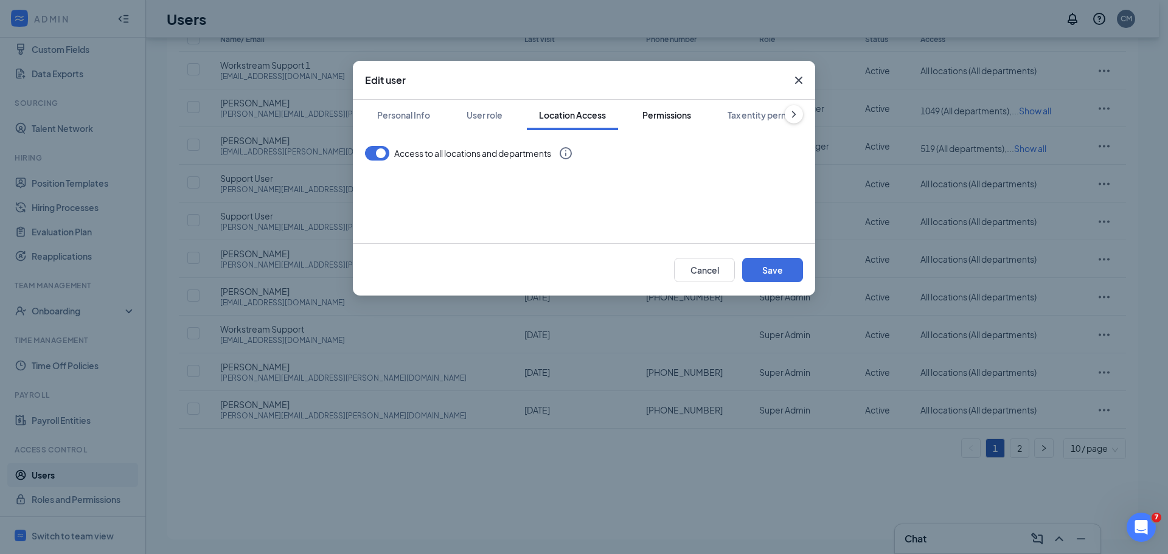
click at [683, 122] on button "Permissions" at bounding box center [666, 115] width 73 height 30
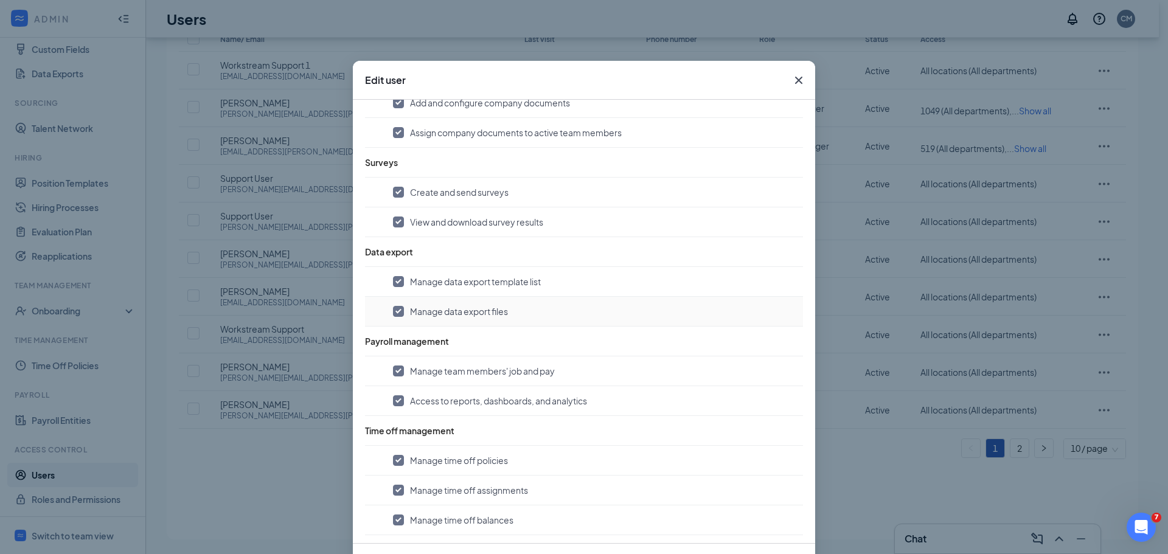
scroll to position [1201, 0]
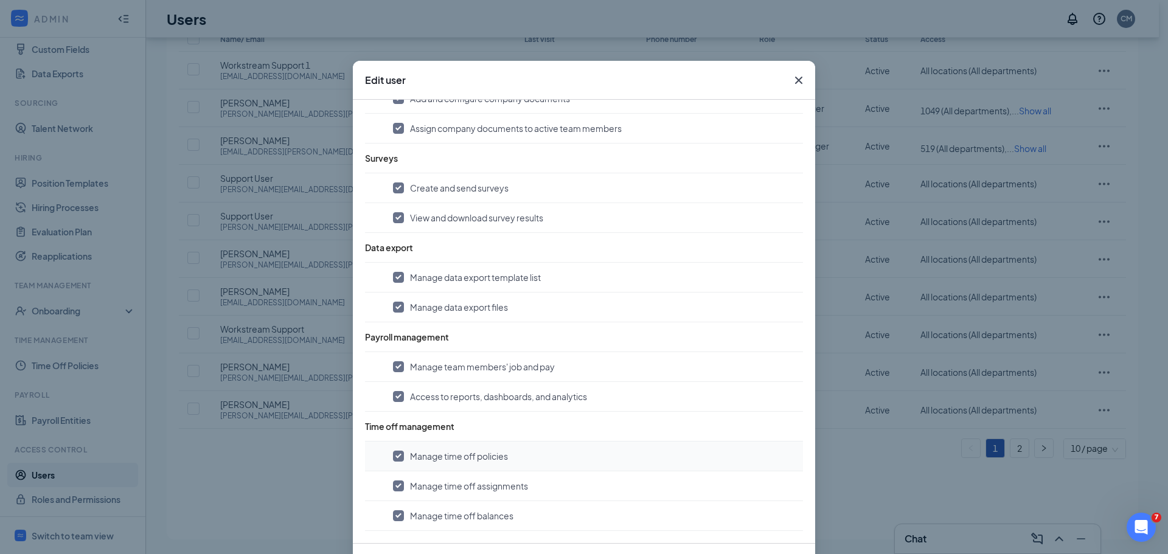
click at [395, 454] on input "checkbox" at bounding box center [398, 456] width 11 height 11
checkbox input "false"
click at [395, 489] on input "checkbox" at bounding box center [398, 486] width 11 height 11
checkbox input "false"
click at [393, 519] on input "checkbox" at bounding box center [398, 515] width 11 height 11
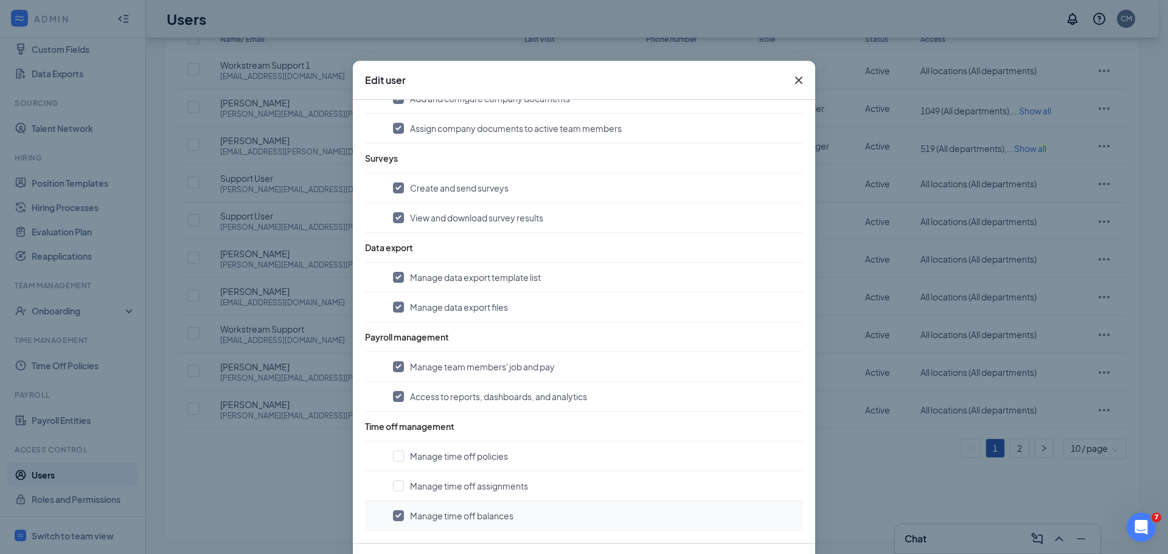
checkbox input "false"
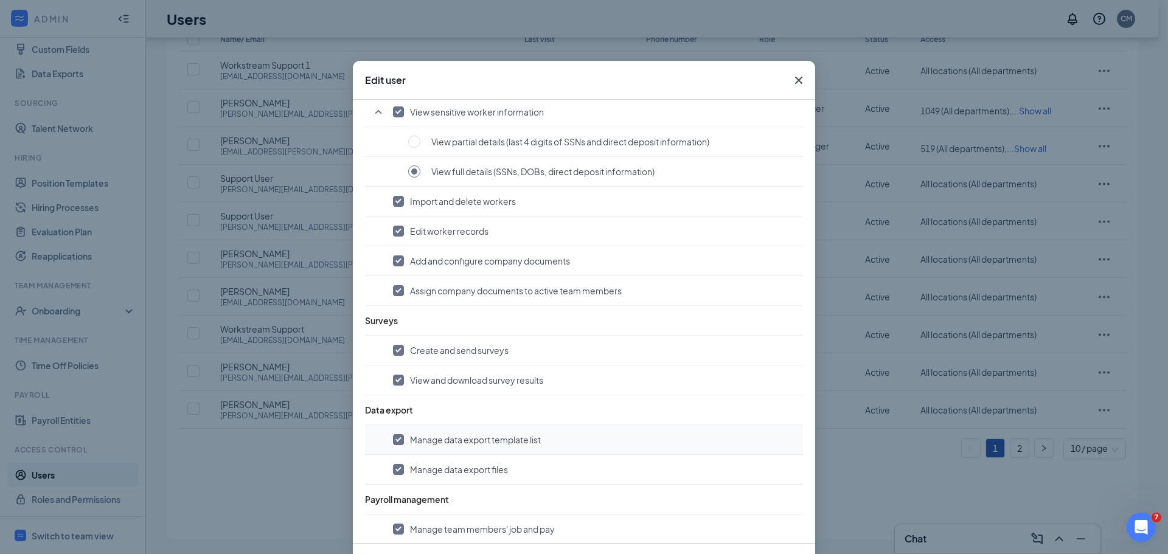
click at [393, 441] on input "checkbox" at bounding box center [398, 439] width 11 height 11
checkbox input "false"
click at [393, 468] on input "checkbox" at bounding box center [398, 469] width 11 height 11
checkbox input "false"
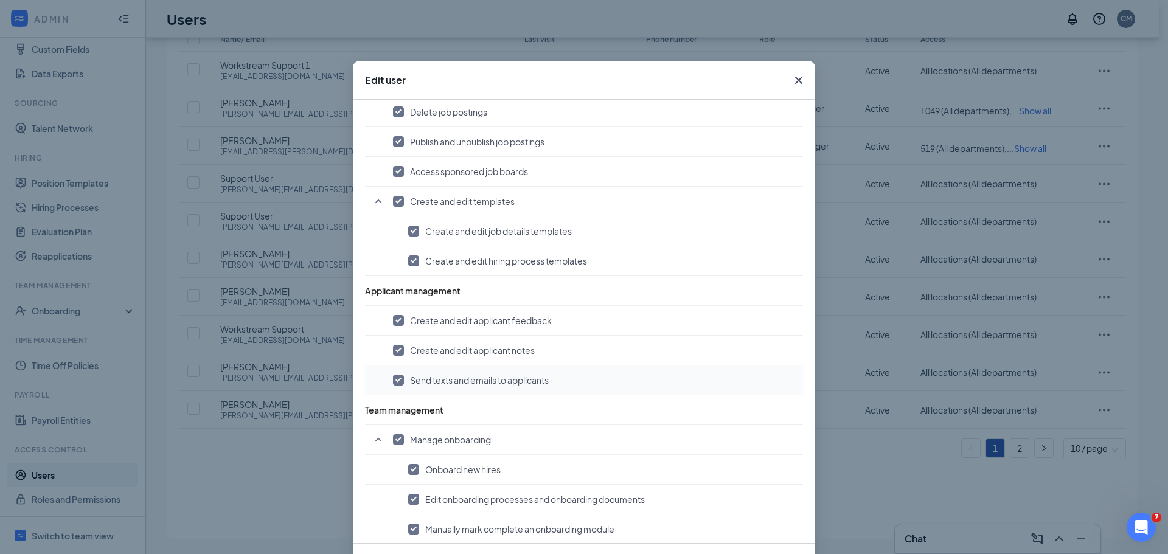
scroll to position [390, 0]
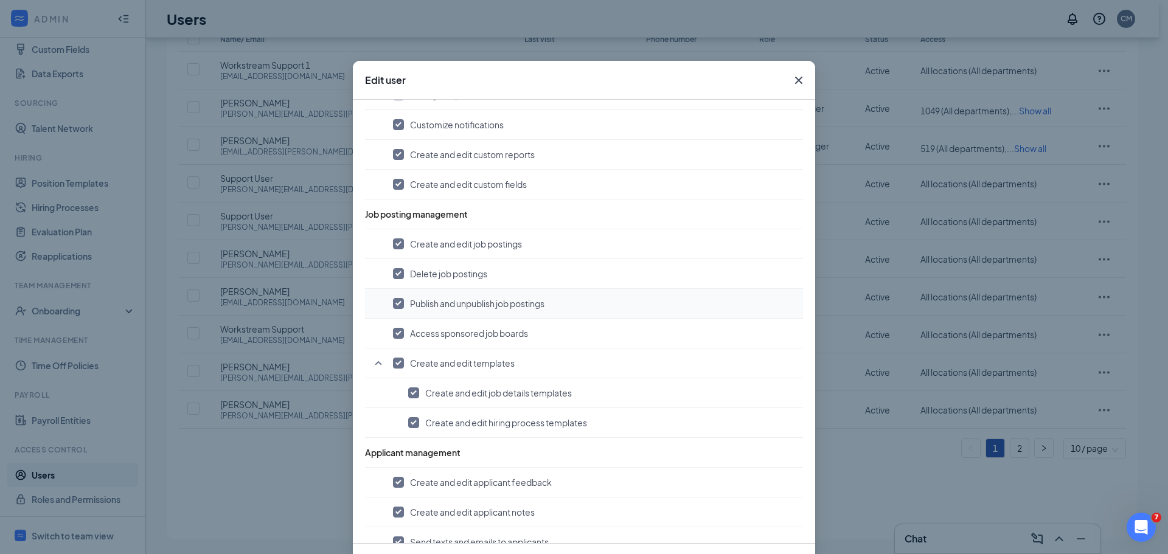
click at [393, 300] on input "checkbox" at bounding box center [398, 303] width 11 height 11
checkbox input "false"
click at [395, 241] on input "checkbox" at bounding box center [398, 243] width 11 height 11
checkbox input "false"
click at [395, 273] on input "checkbox" at bounding box center [398, 273] width 11 height 11
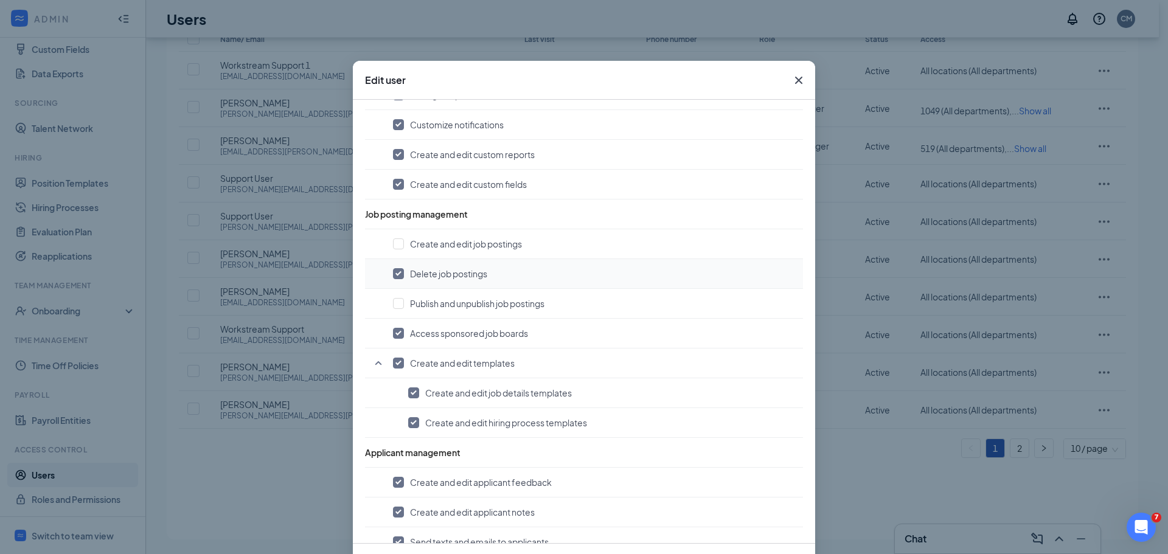
checkbox input "false"
click at [395, 363] on input "checkbox" at bounding box center [398, 363] width 11 height 11
checkbox input "false"
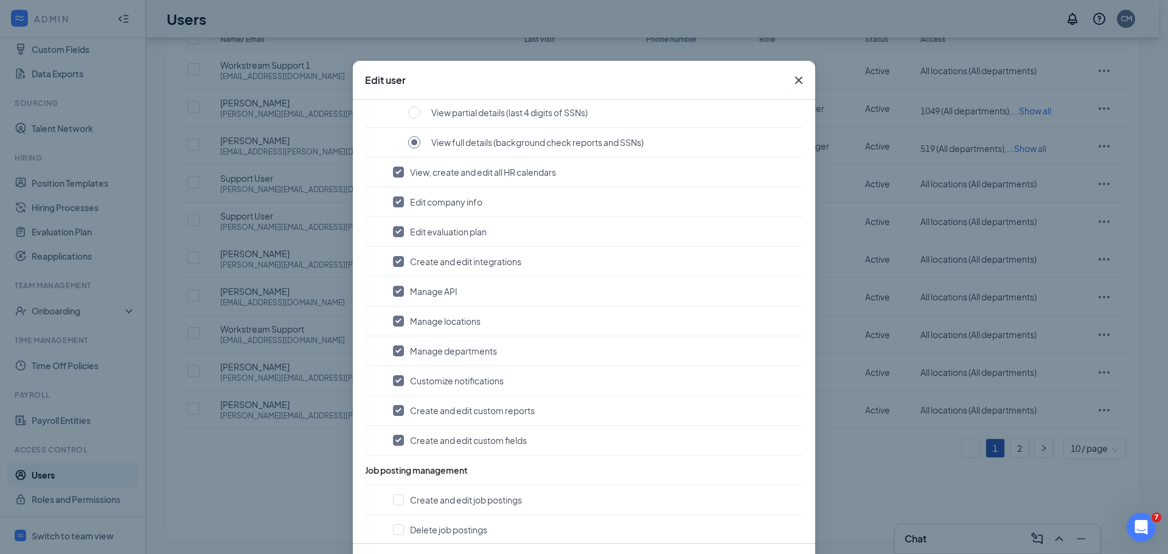
scroll to position [65, 0]
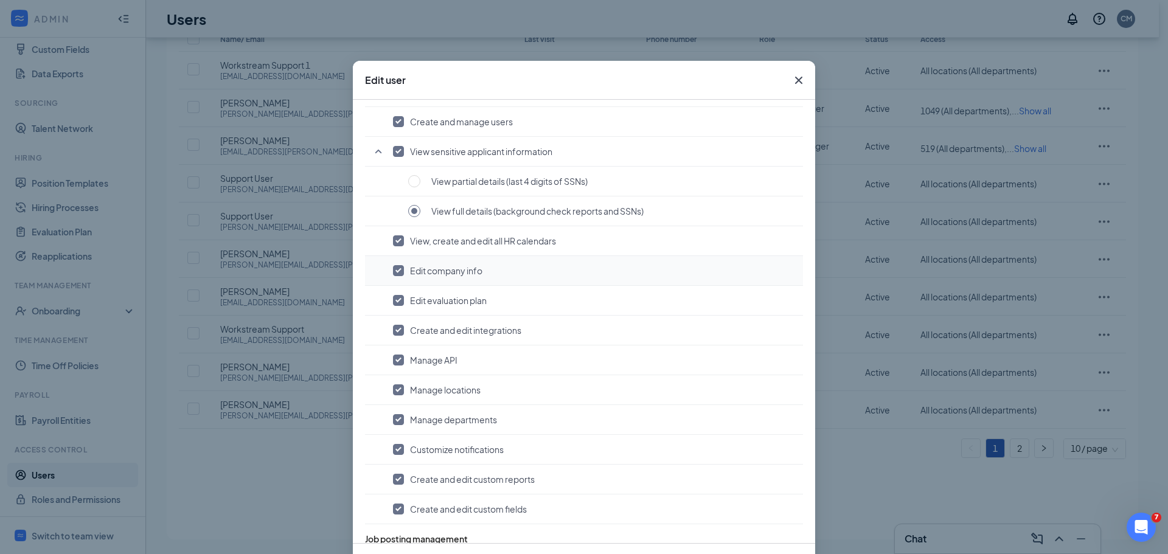
click at [394, 273] on input "checkbox" at bounding box center [398, 270] width 11 height 11
checkbox input "false"
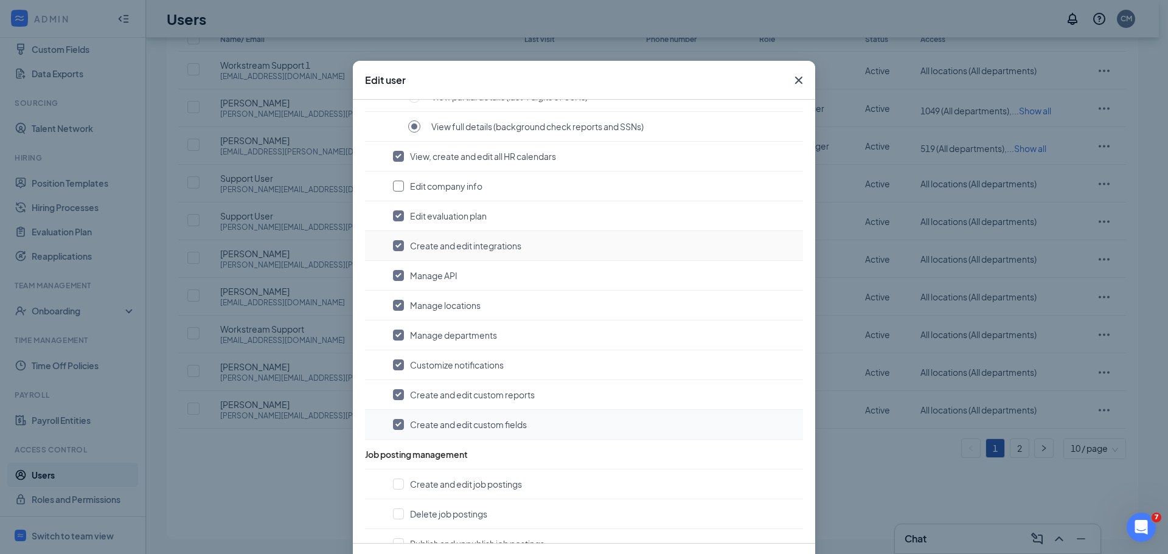
scroll to position [228, 0]
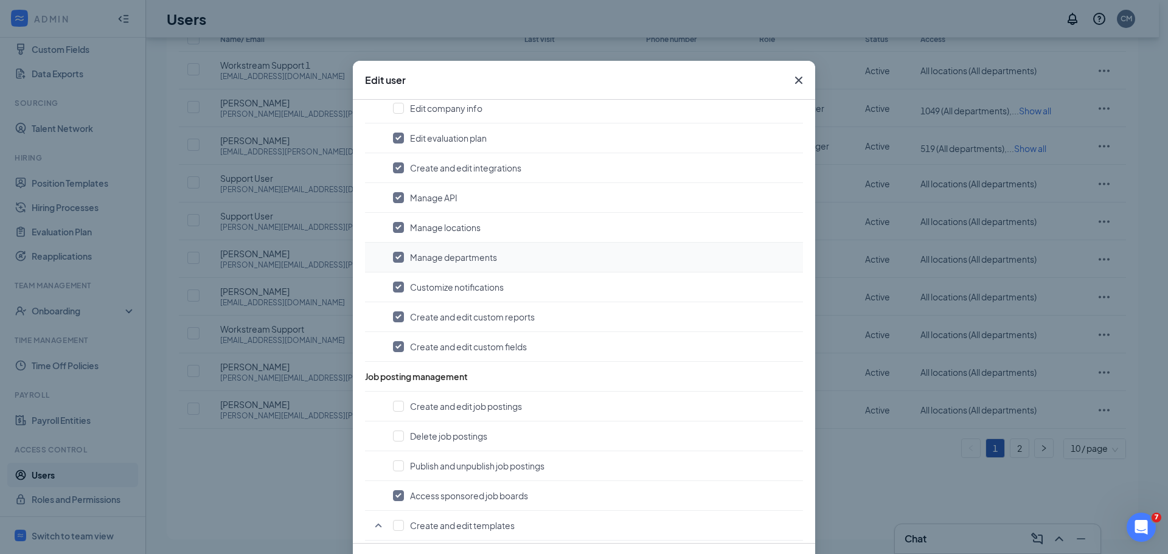
click at [395, 259] on input "checkbox" at bounding box center [398, 257] width 11 height 11
checkbox input "false"
click at [395, 225] on input "checkbox" at bounding box center [398, 227] width 11 height 11
checkbox input "false"
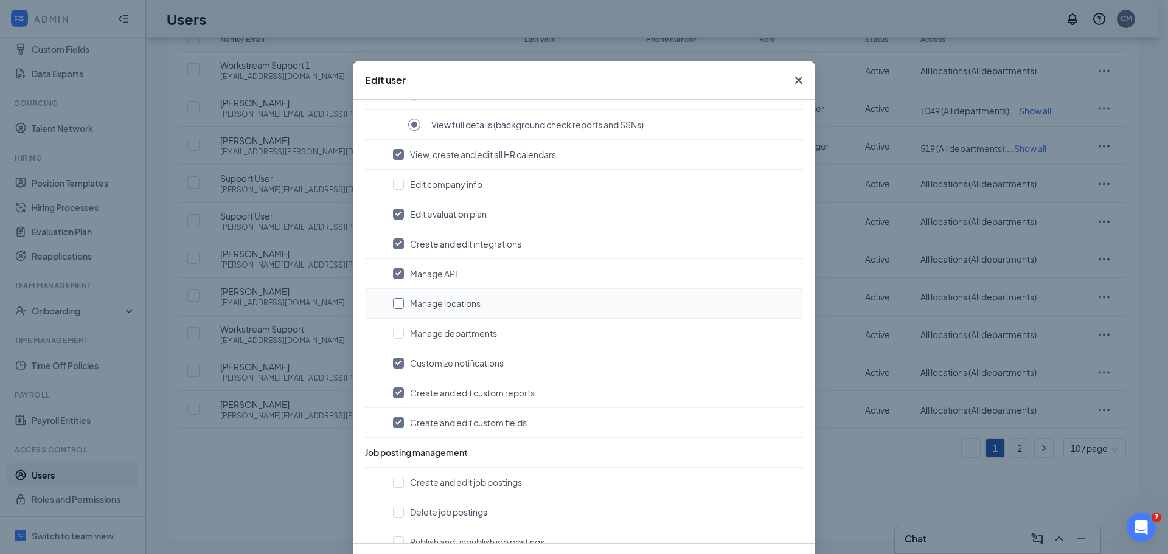
scroll to position [65, 0]
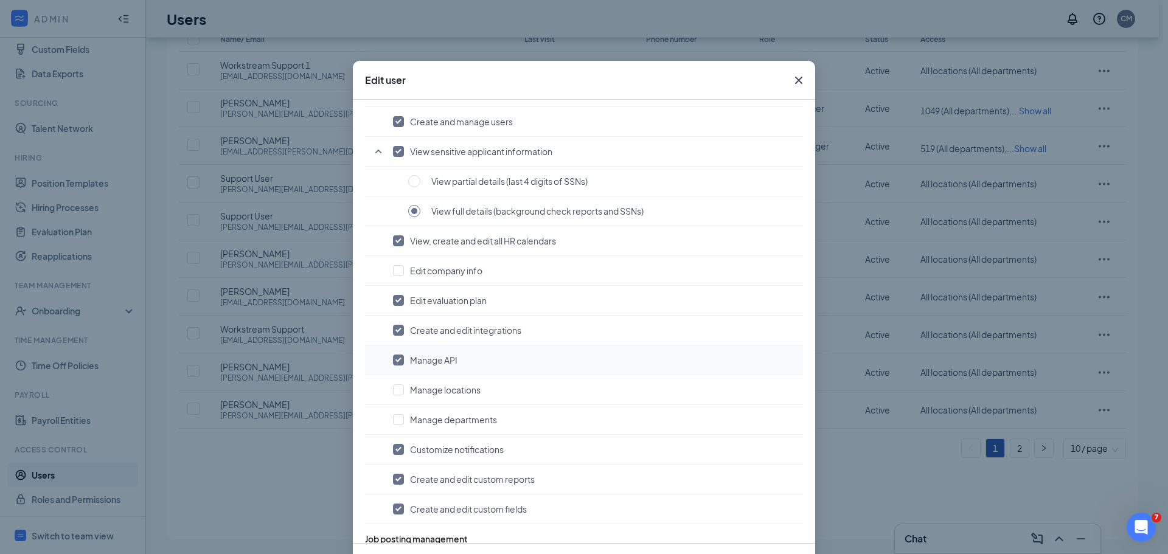
click at [394, 361] on input "checkbox" at bounding box center [398, 360] width 11 height 11
checkbox input "false"
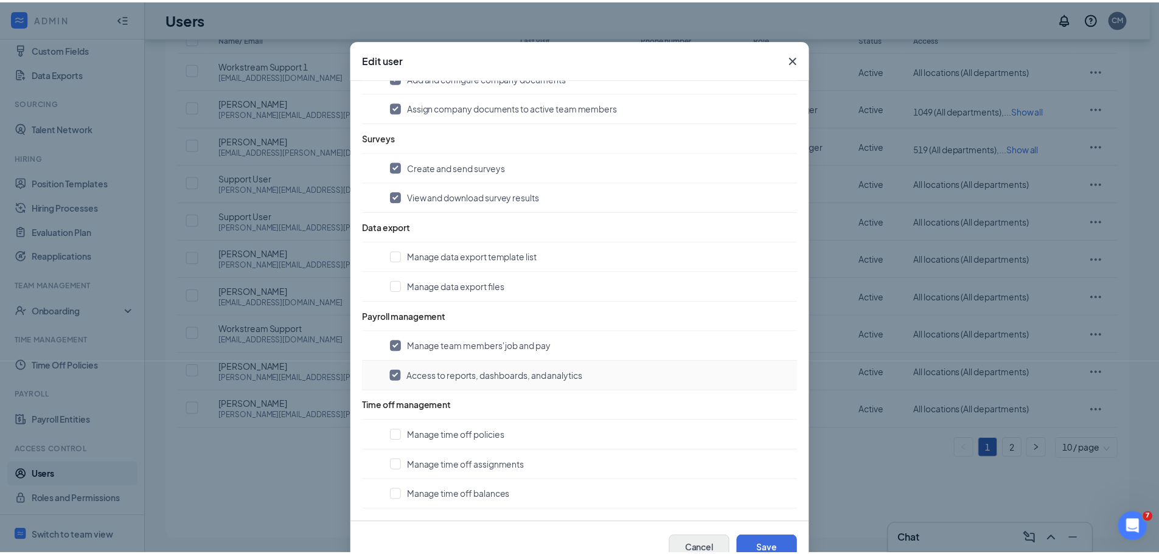
scroll to position [56, 0]
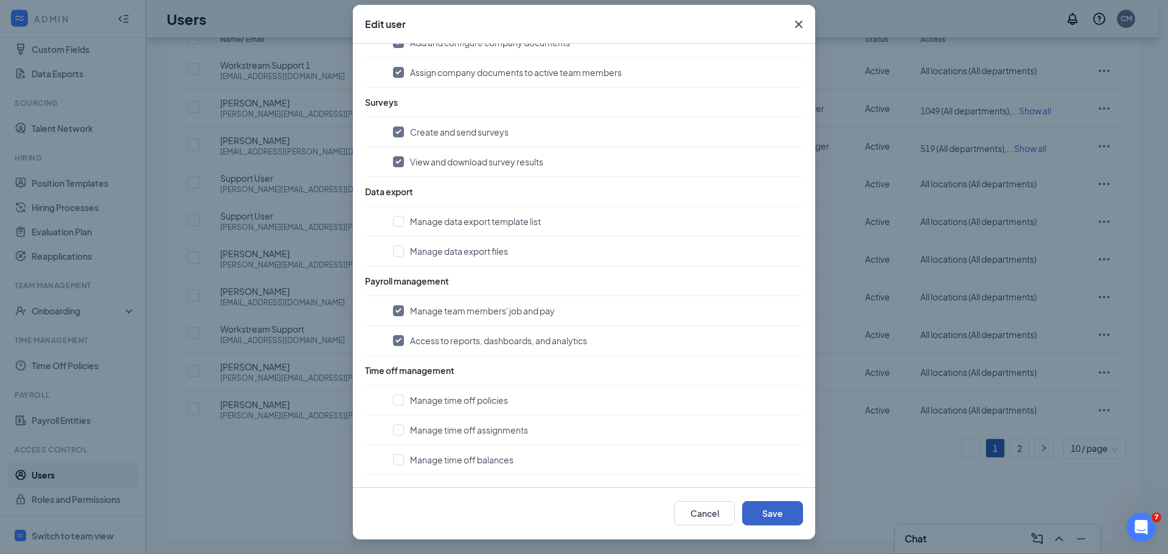
click at [776, 518] on button "Save" at bounding box center [772, 513] width 61 height 24
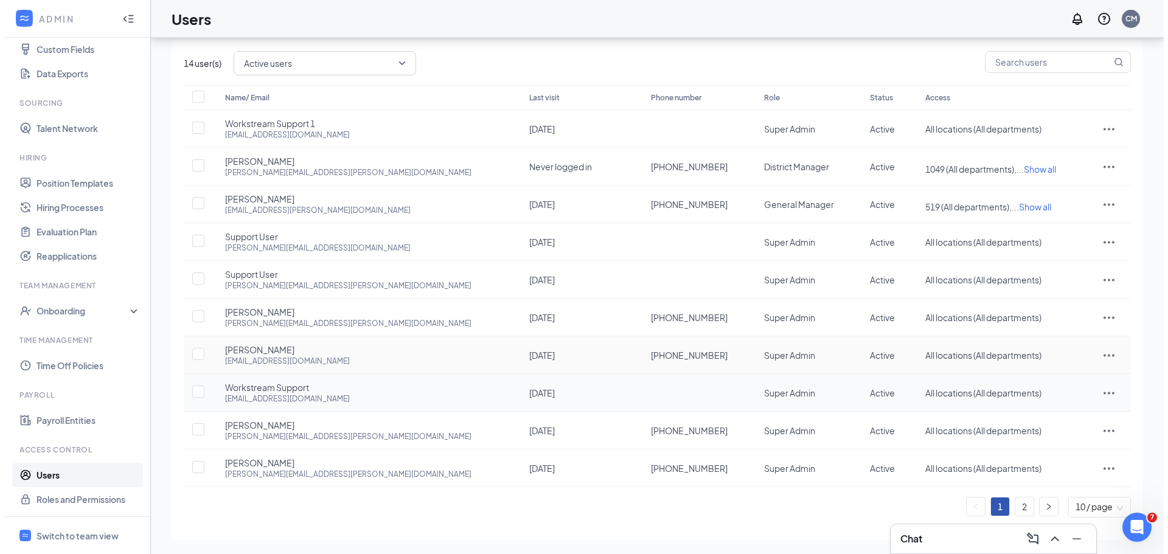
scroll to position [0, 0]
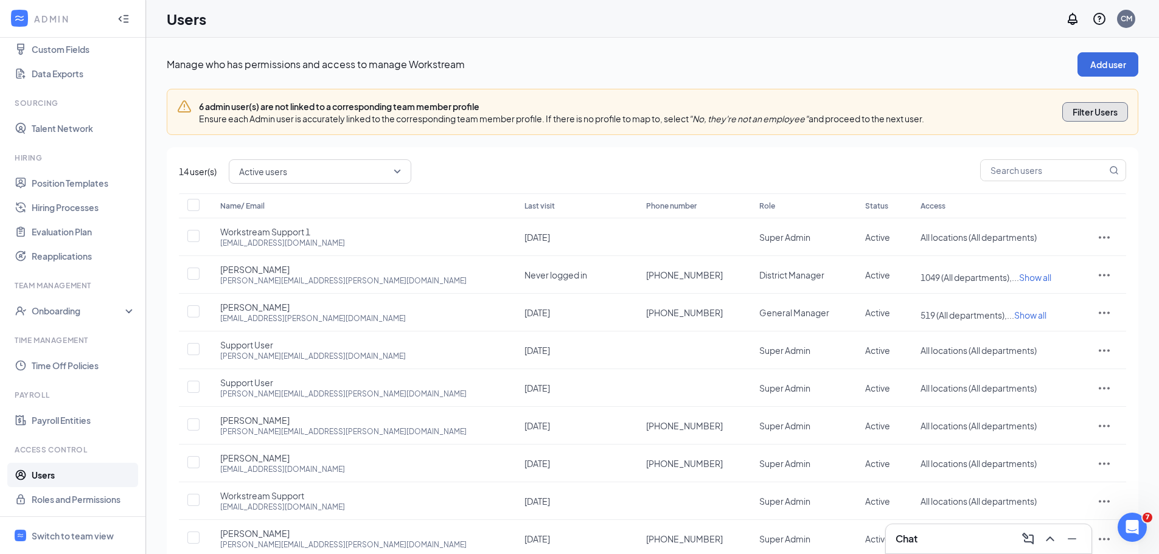
click at [1101, 112] on div "Filter Users" at bounding box center [1095, 112] width 45 height 12
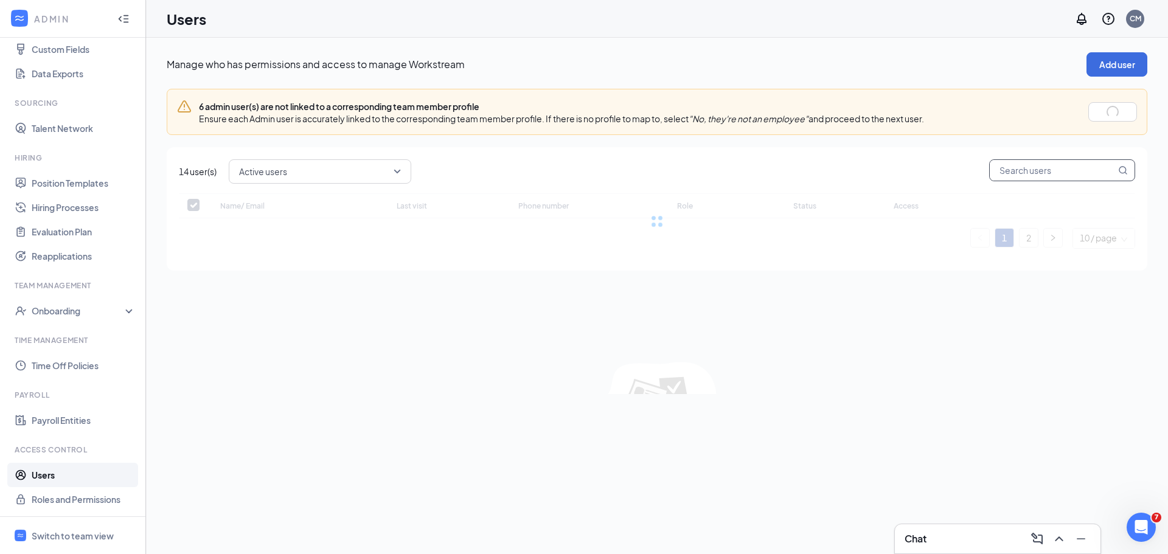
checkbox input "false"
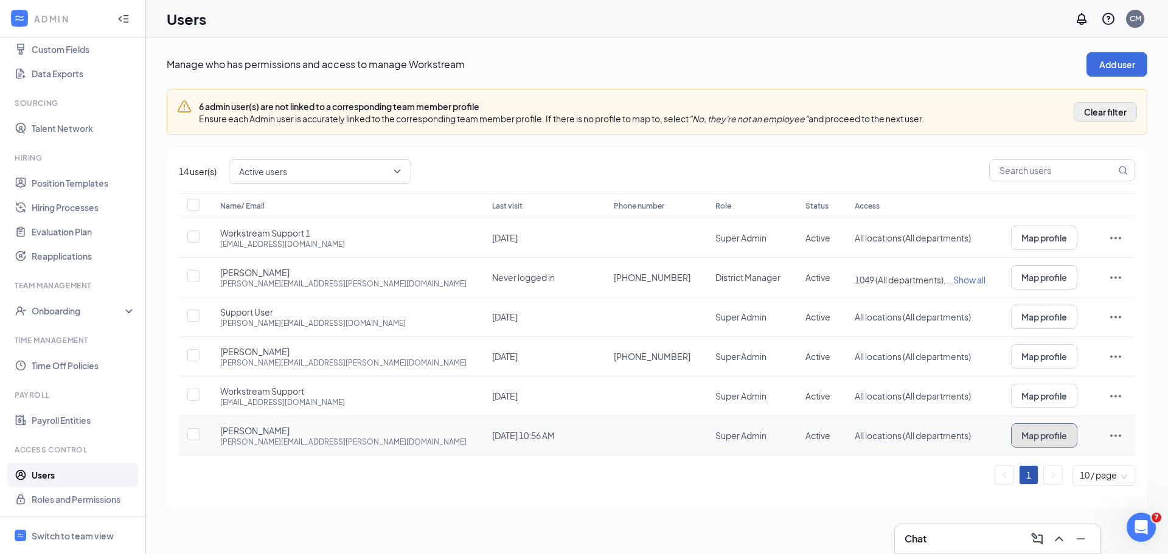
click at [1025, 434] on button "Map profile" at bounding box center [1044, 435] width 66 height 24
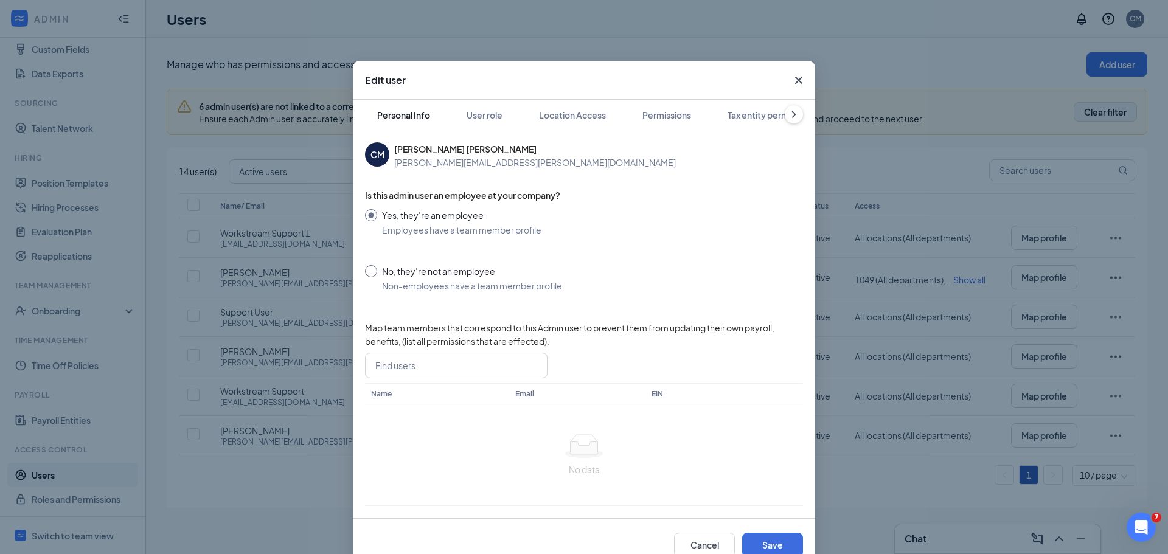
click at [402, 120] on div "Personal Info" at bounding box center [403, 115] width 53 height 12
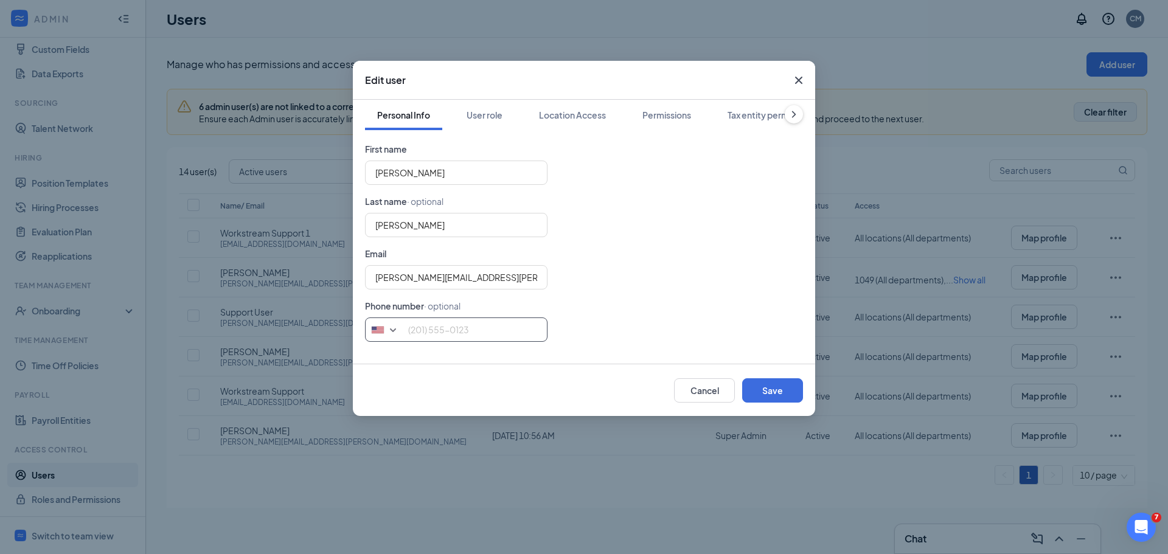
click at [417, 333] on input "tel" at bounding box center [456, 330] width 183 height 24
type input "2082017010"
click at [497, 113] on div "User role" at bounding box center [485, 115] width 36 height 12
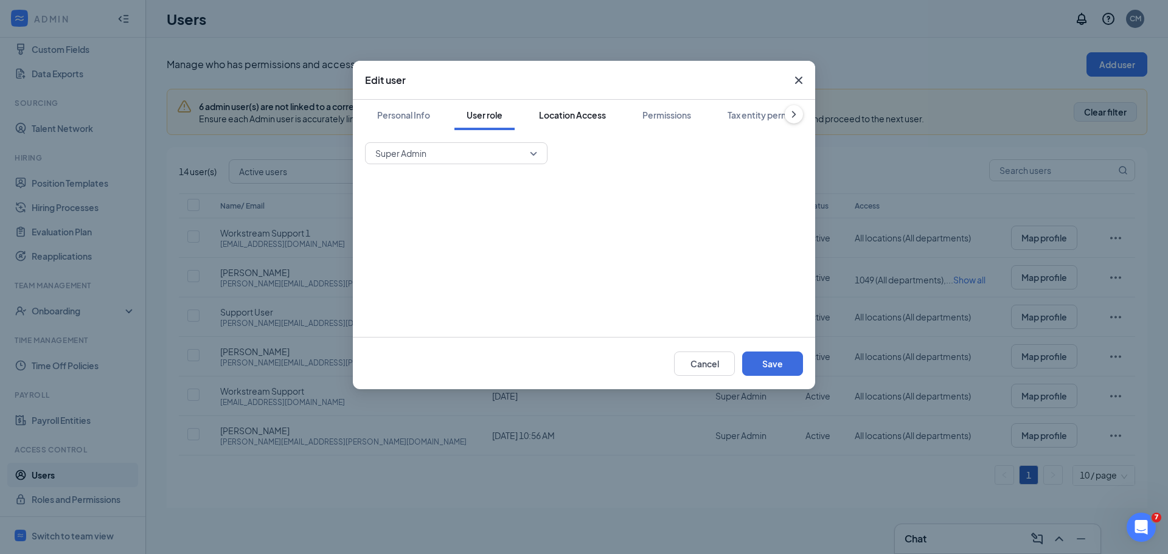
click at [566, 119] on div "Location Access" at bounding box center [572, 115] width 67 height 12
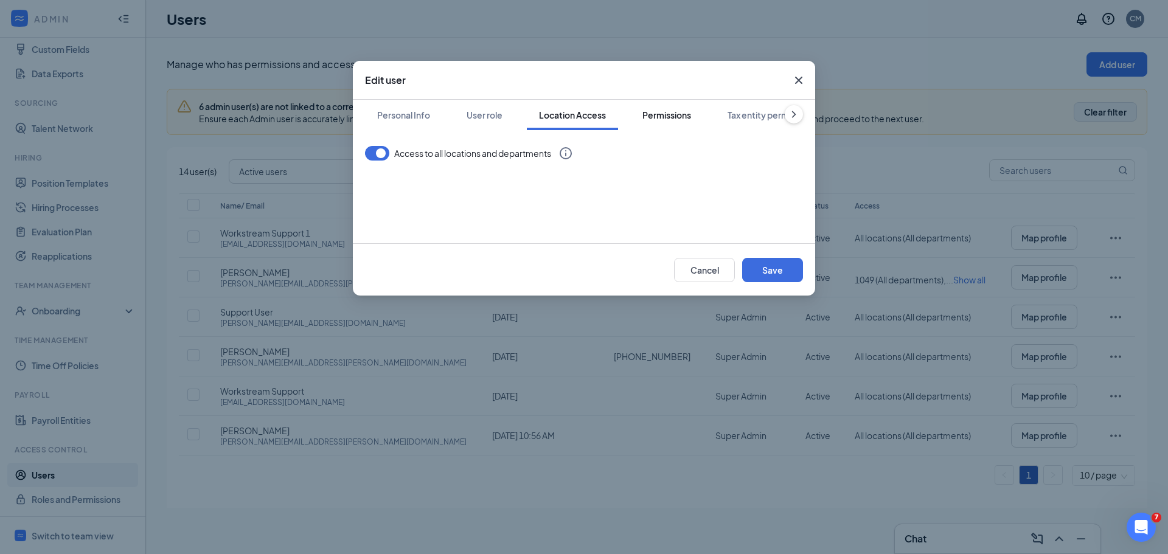
click at [653, 112] on div "Permissions" at bounding box center [666, 115] width 49 height 12
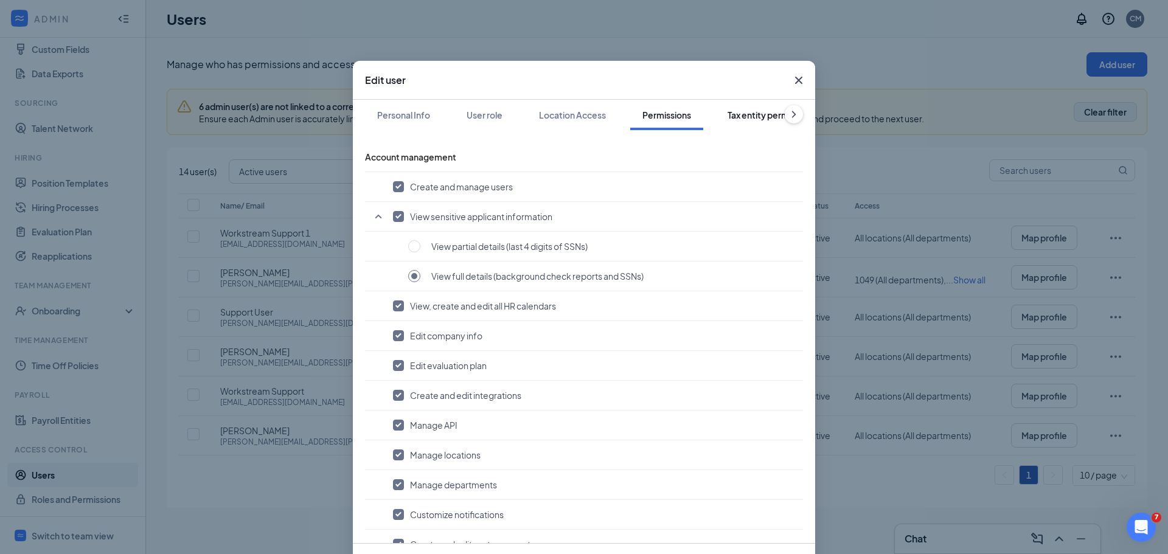
click at [757, 120] on div "Tax entity permissions" at bounding box center [772, 115] width 88 height 12
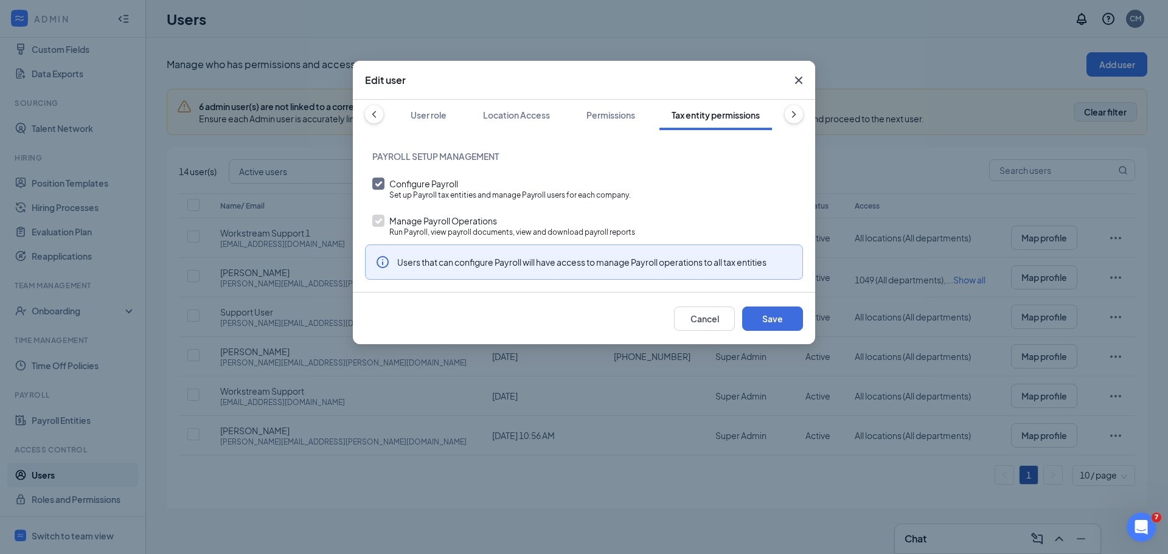
click at [793, 116] on icon "ChevronRight" at bounding box center [794, 114] width 12 height 12
click at [755, 113] on div "Link team profile" at bounding box center [757, 115] width 68 height 12
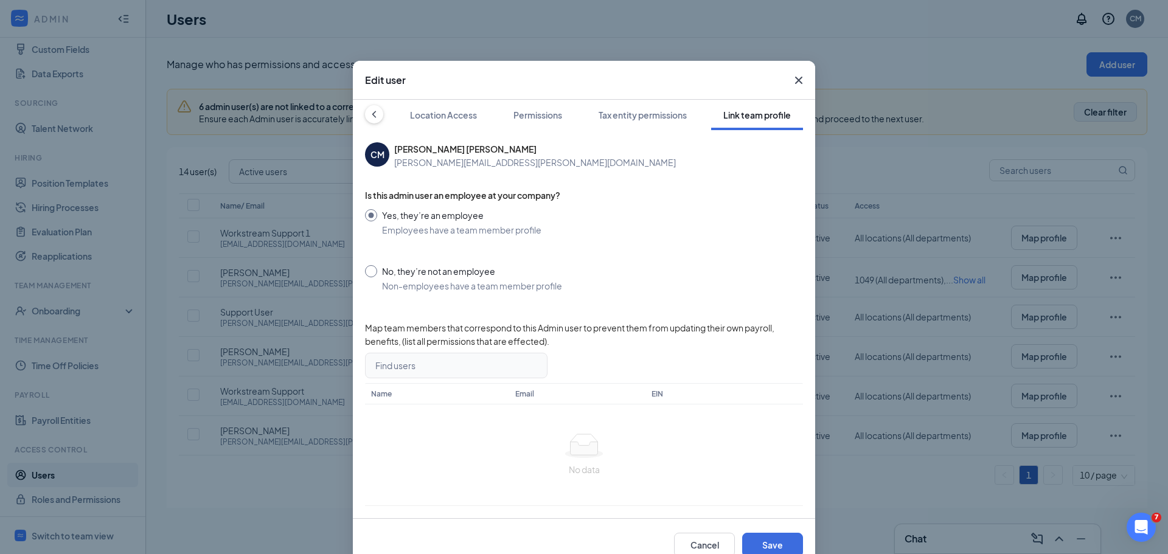
click at [440, 364] on input "search" at bounding box center [451, 365] width 159 height 24
type input "c"
click at [680, 269] on input "No, they’re not an employee Non-employees have a team member profile" at bounding box center [584, 278] width 438 height 27
radio input "true"
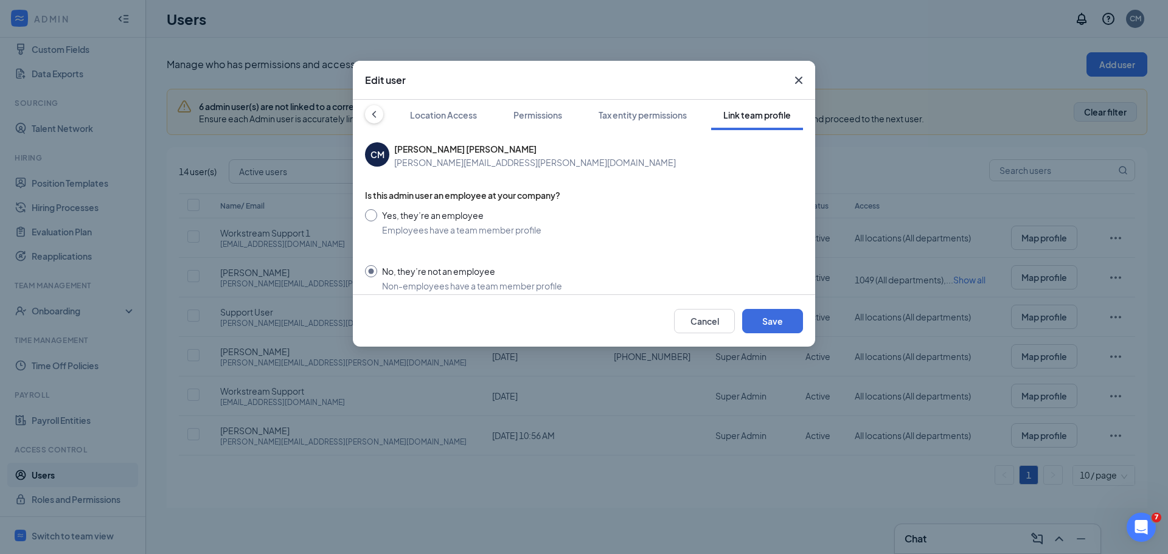
click at [373, 214] on input "Yes, they’re an employee Employees have a team member profile" at bounding box center [584, 222] width 438 height 27
radio input "true"
radio input "false"
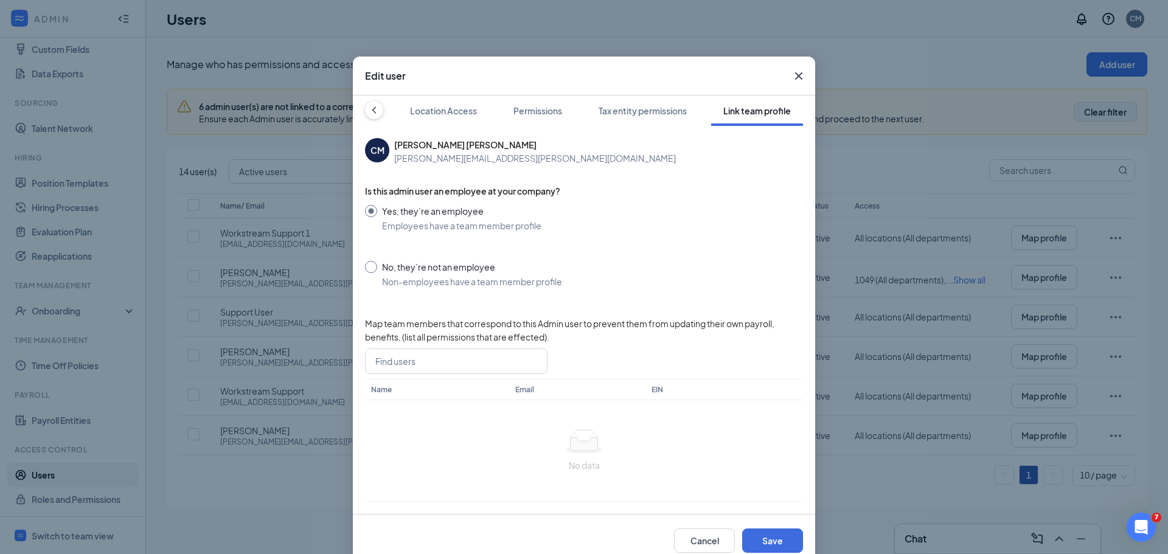
scroll to position [0, 0]
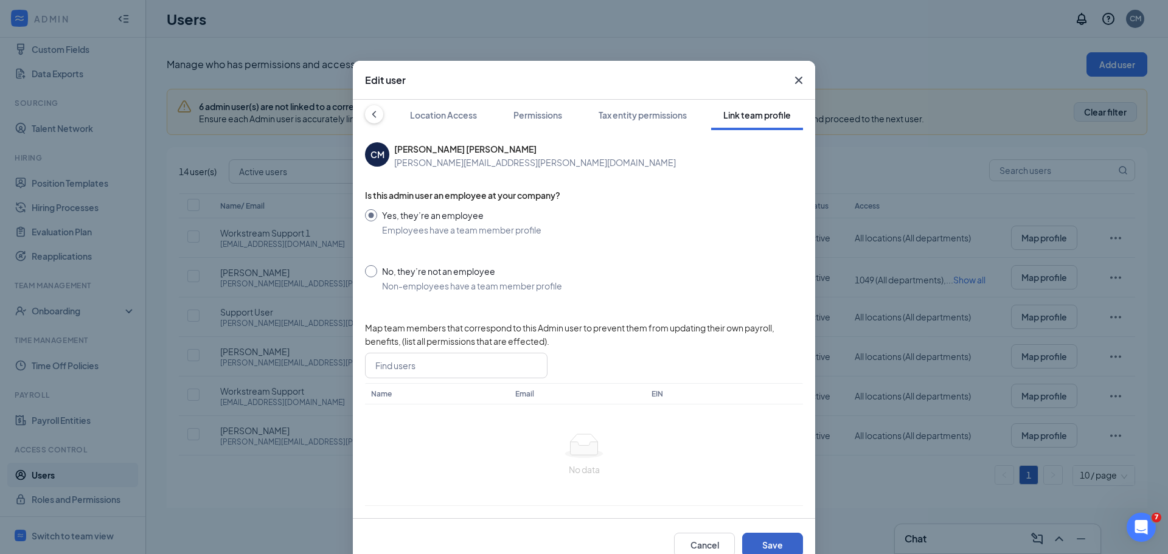
click at [760, 543] on button "Save" at bounding box center [772, 545] width 61 height 24
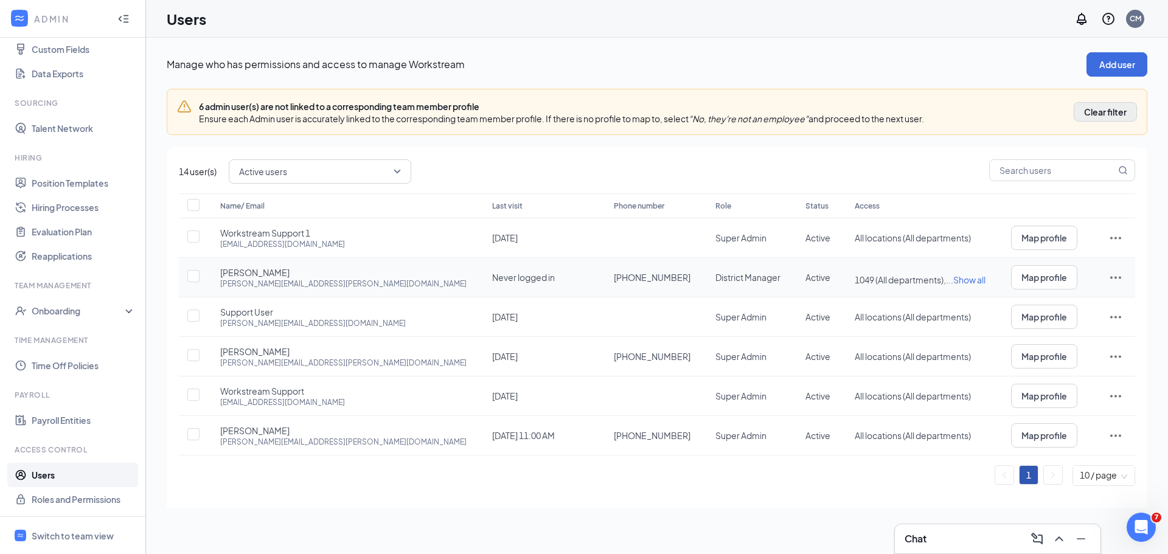
click at [1108, 277] on icon "ActionsIcon" at bounding box center [1115, 277] width 15 height 15
click at [961, 282] on span "1049 (All departments), ... Show all" at bounding box center [920, 280] width 131 height 12
click at [1015, 365] on button "Map profile" at bounding box center [1044, 356] width 66 height 24
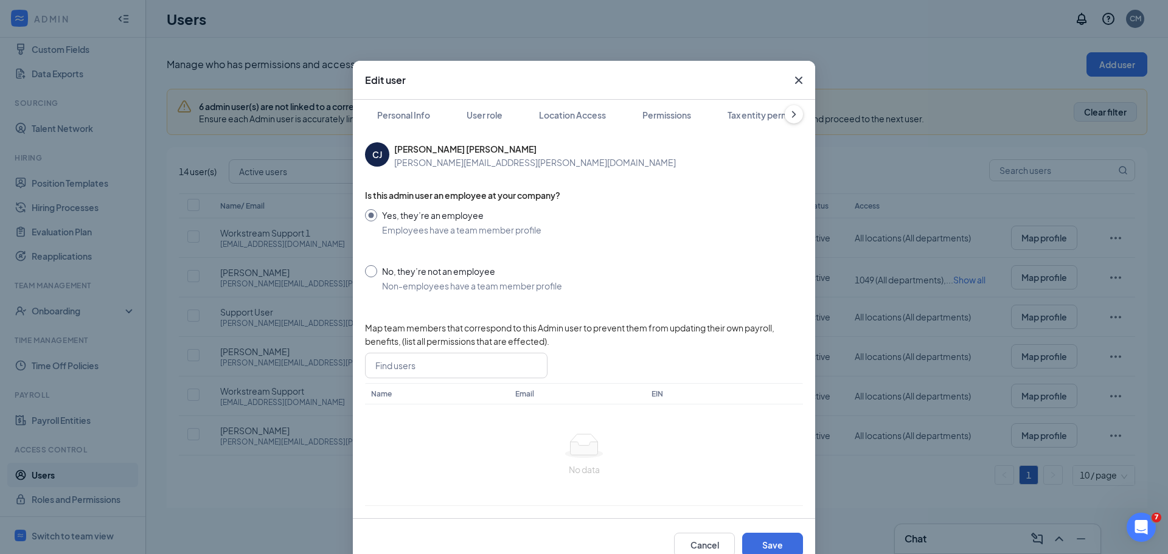
click at [367, 273] on input "No, they’re not an employee Non-employees have a team member profile" at bounding box center [584, 278] width 438 height 27
radio input "true"
radio input "false"
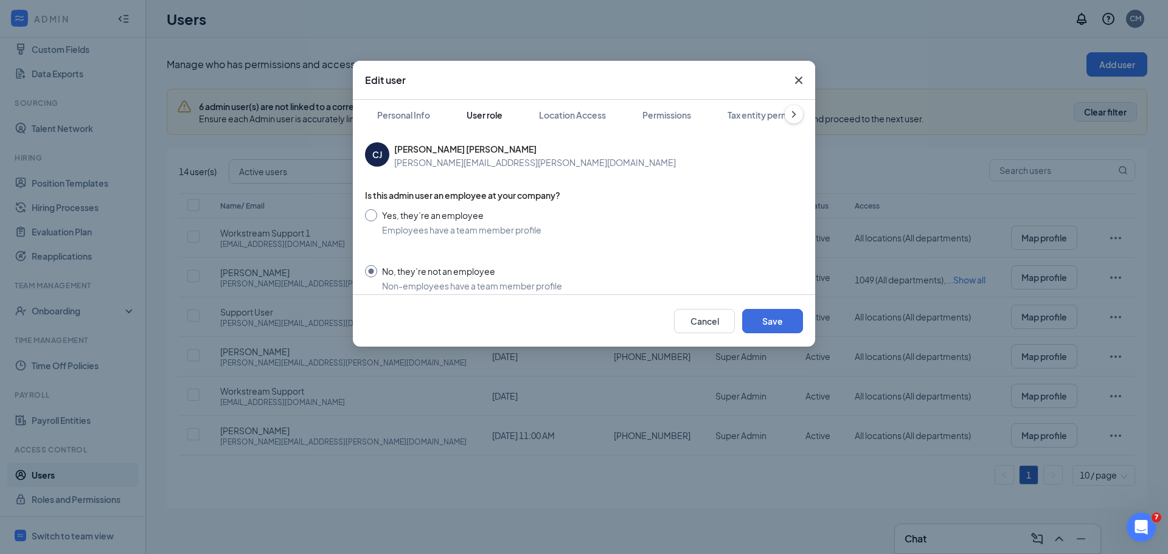
click at [501, 120] on div "User role" at bounding box center [485, 115] width 36 height 12
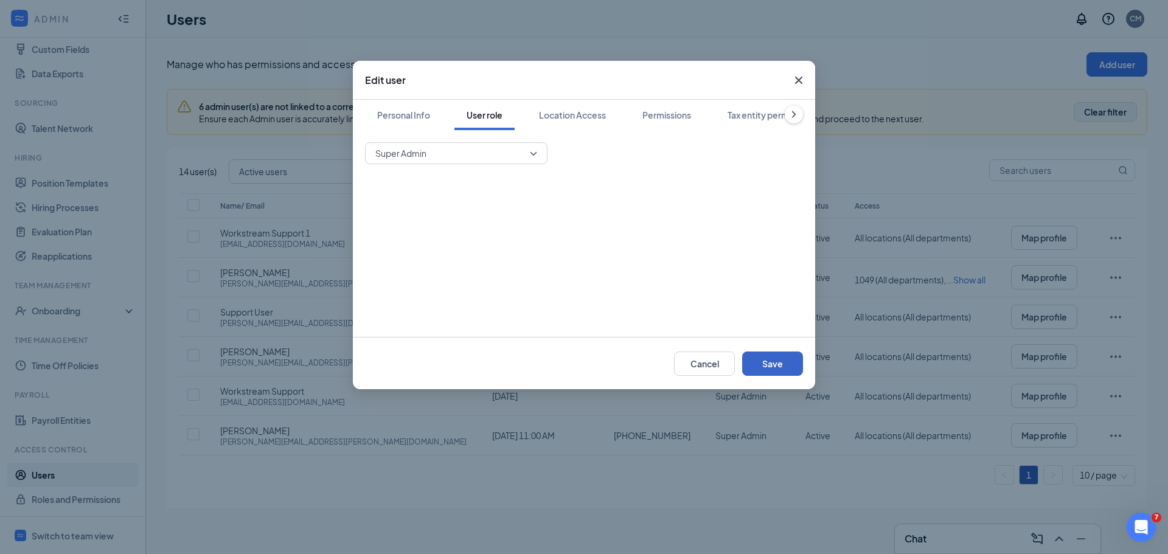
click at [781, 366] on button "Save" at bounding box center [772, 364] width 61 height 24
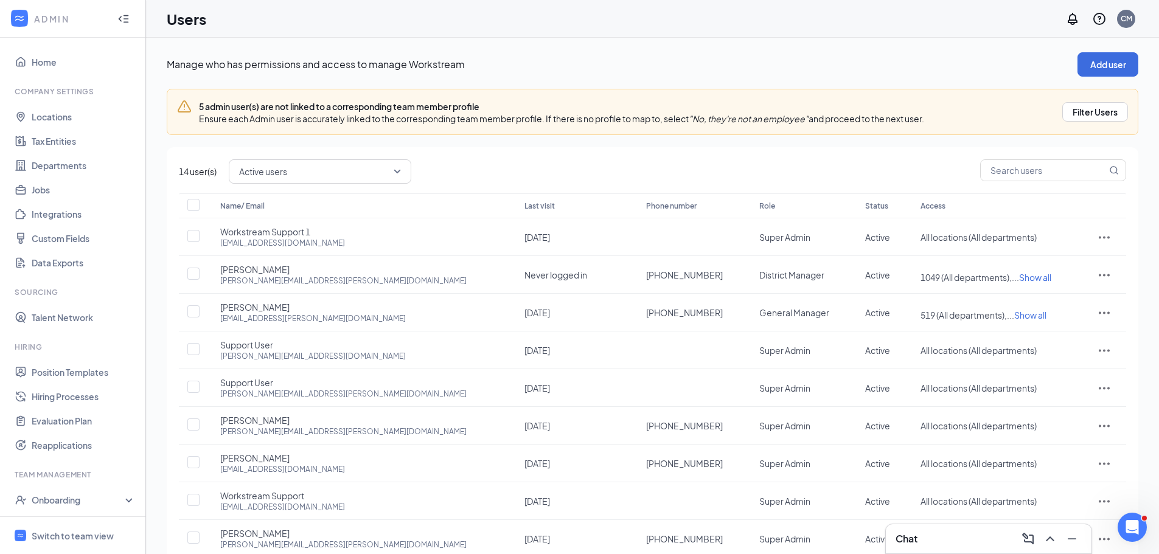
click at [883, 106] on div "5 admin user(s) are not linked to a corresponding team member profile" at bounding box center [561, 106] width 725 height 12
click at [1091, 114] on div "Filter Users" at bounding box center [1095, 112] width 45 height 12
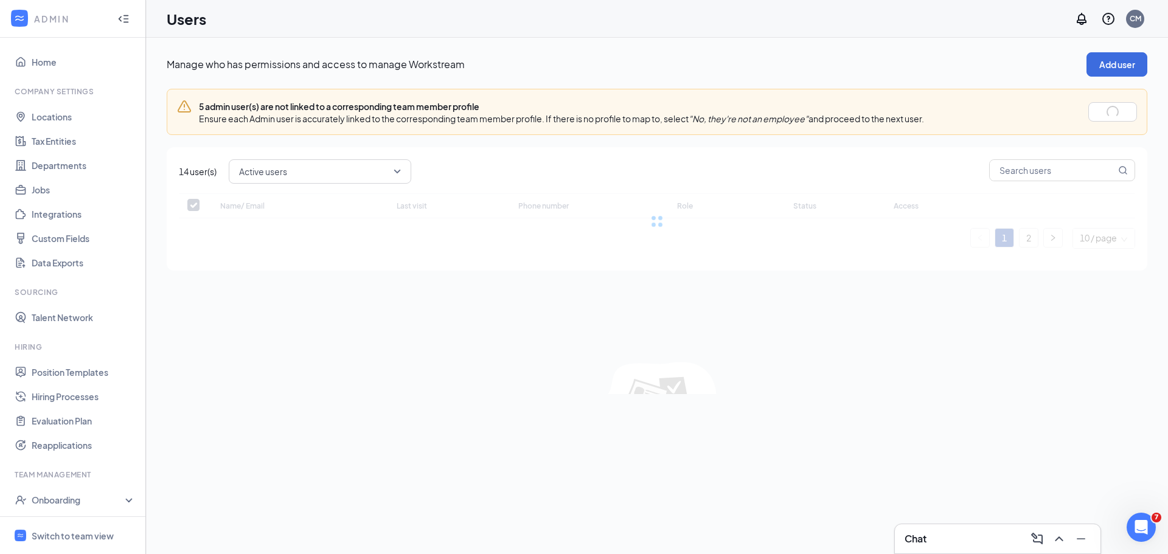
checkbox input "false"
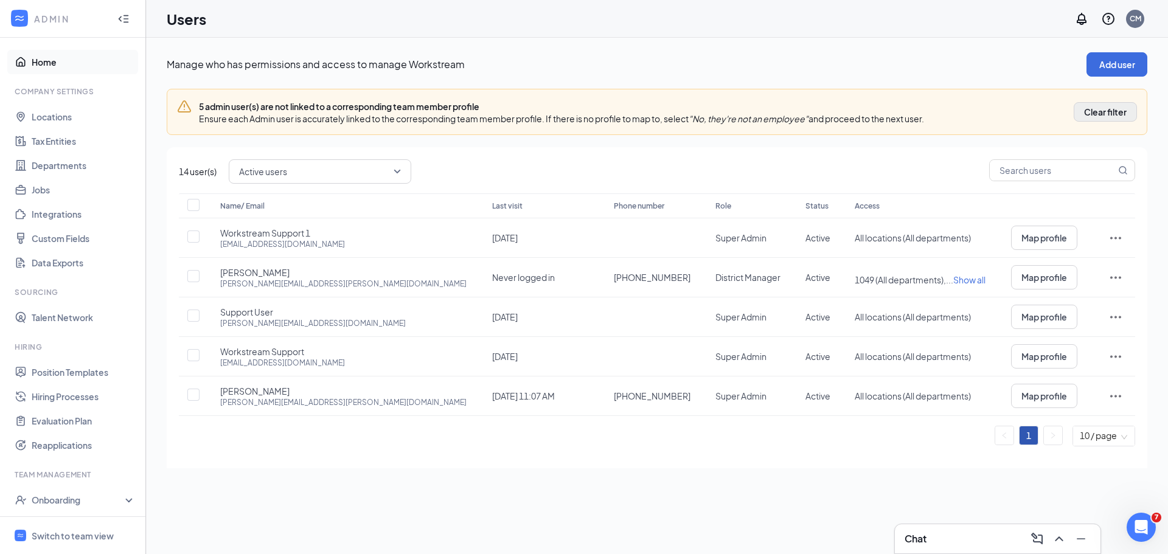
click at [40, 61] on link "Home" at bounding box center [84, 62] width 104 height 24
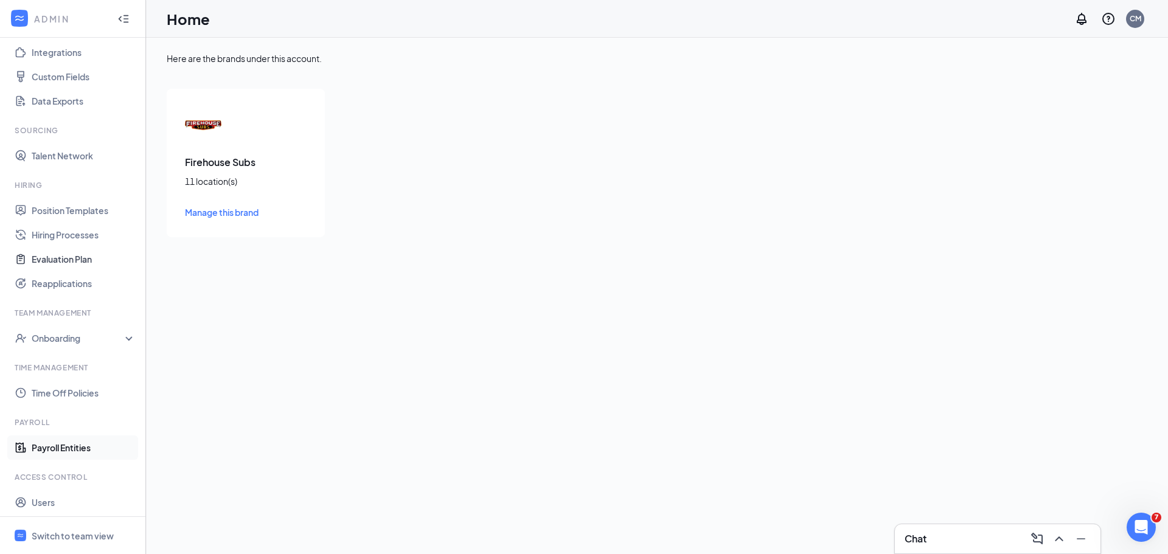
scroll to position [189, 0]
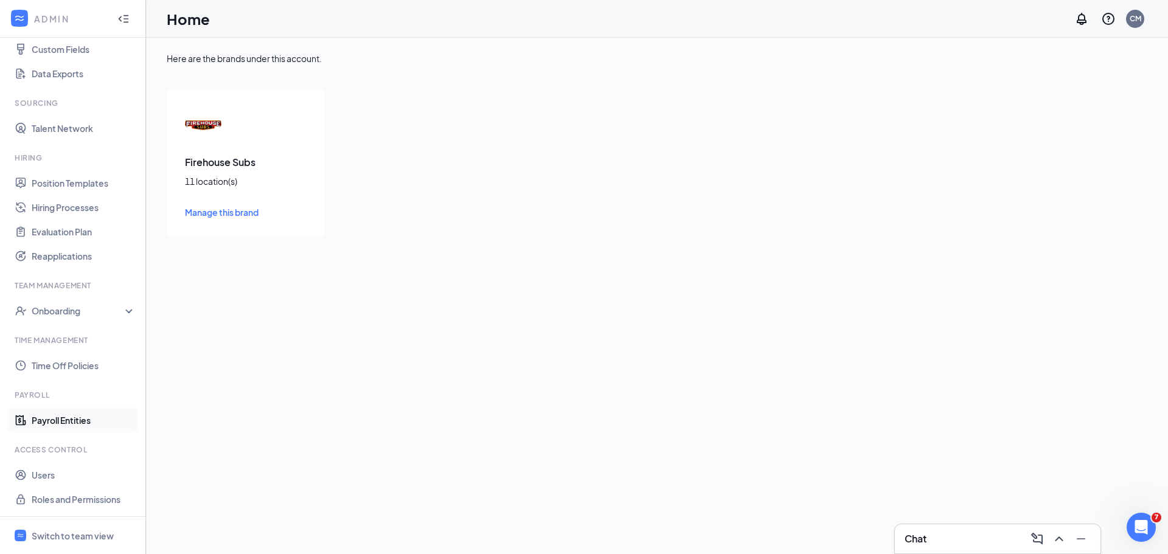
click at [60, 416] on link "Payroll Entities" at bounding box center [84, 420] width 104 height 24
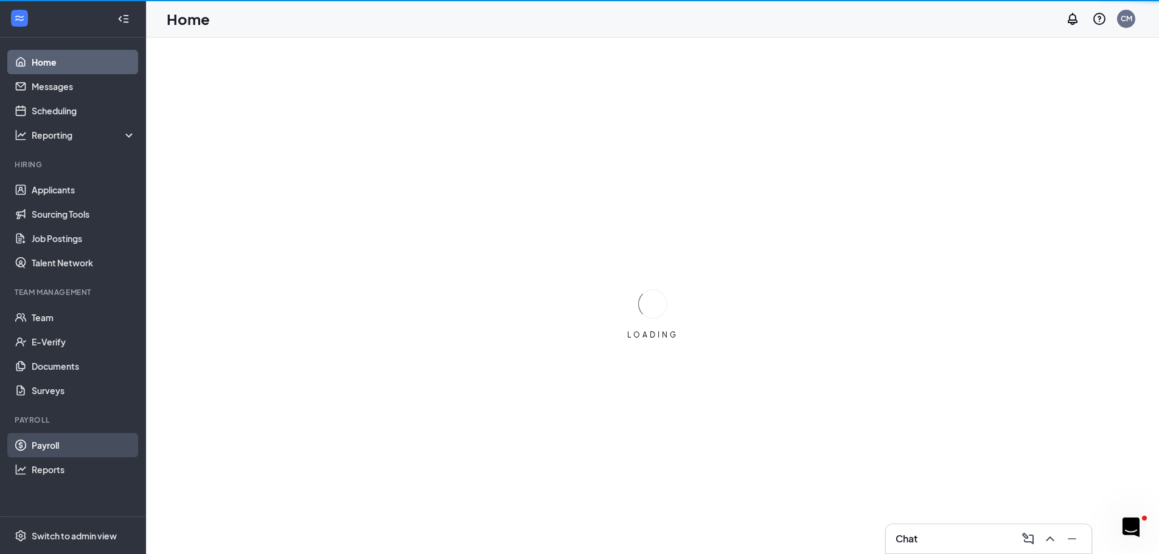
click at [55, 445] on link "Payroll" at bounding box center [84, 445] width 104 height 24
